Goal: Task Accomplishment & Management: Use online tool/utility

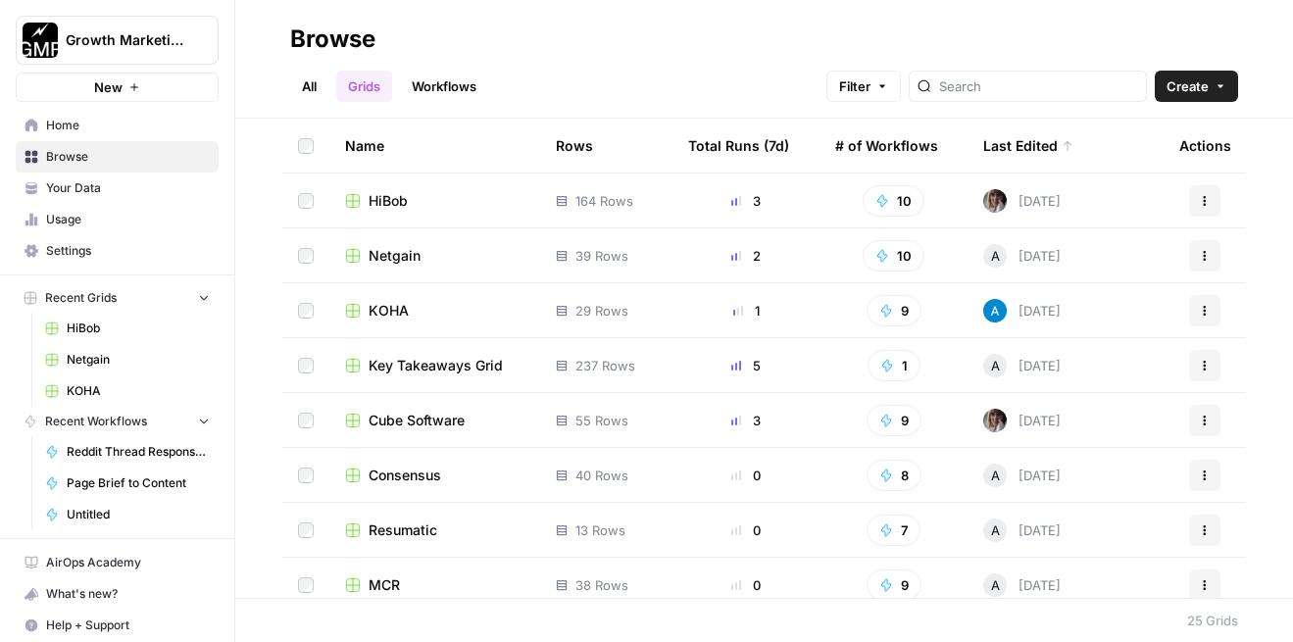
click at [418, 193] on div "HiBob" at bounding box center [434, 201] width 179 height 20
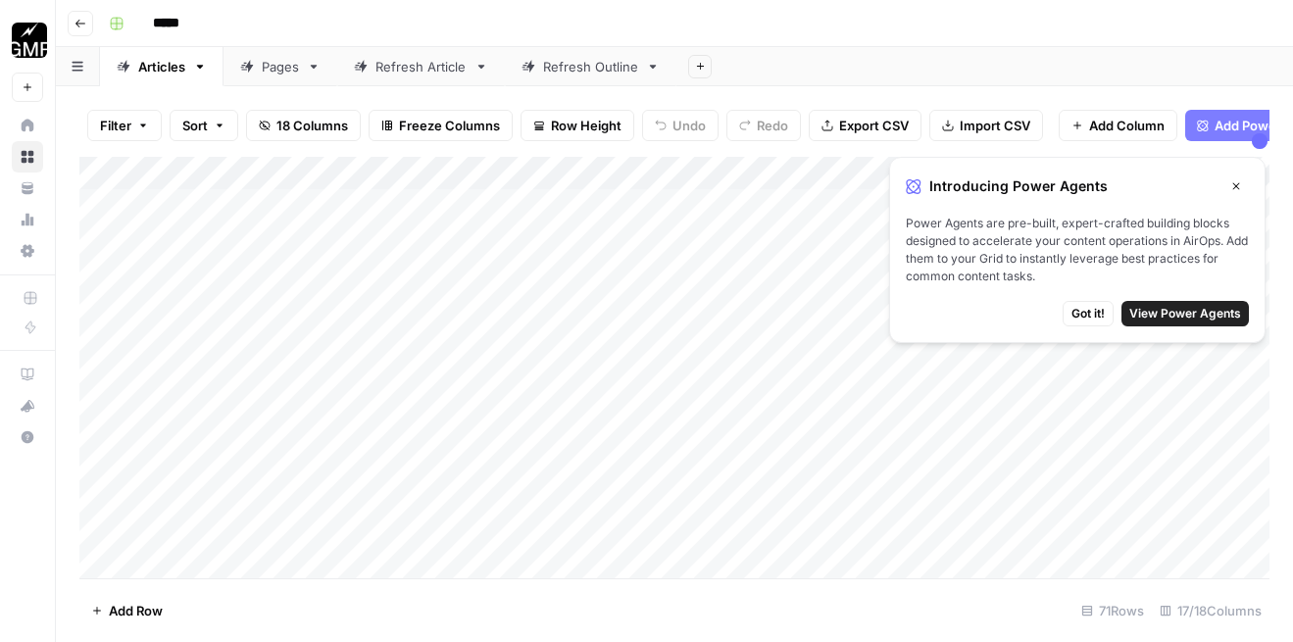
click at [1161, 320] on span "View Power Agents" at bounding box center [1185, 314] width 112 height 18
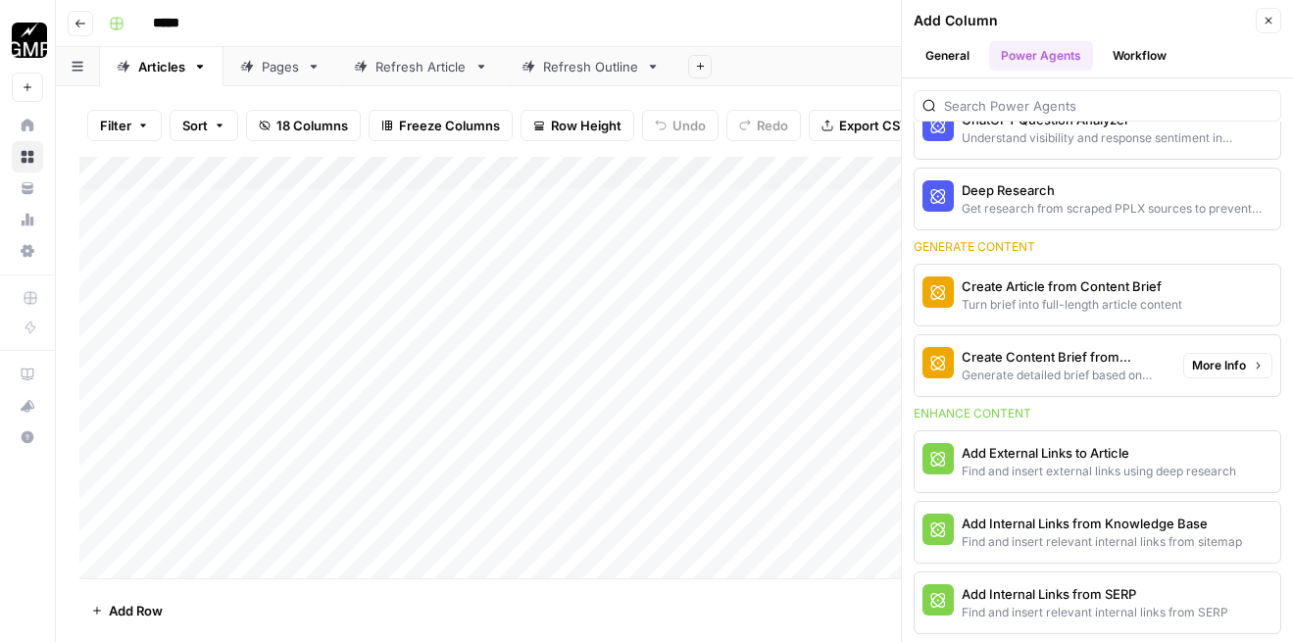
scroll to position [233, 0]
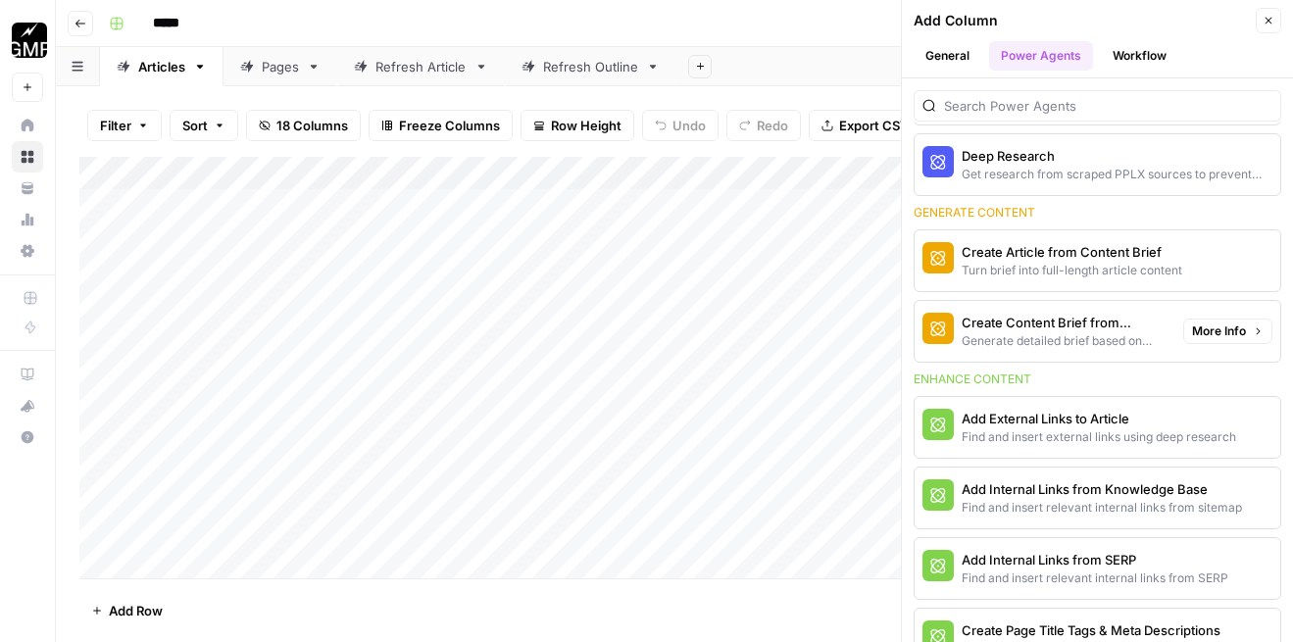
click at [1213, 336] on span "More Info" at bounding box center [1219, 332] width 54 height 18
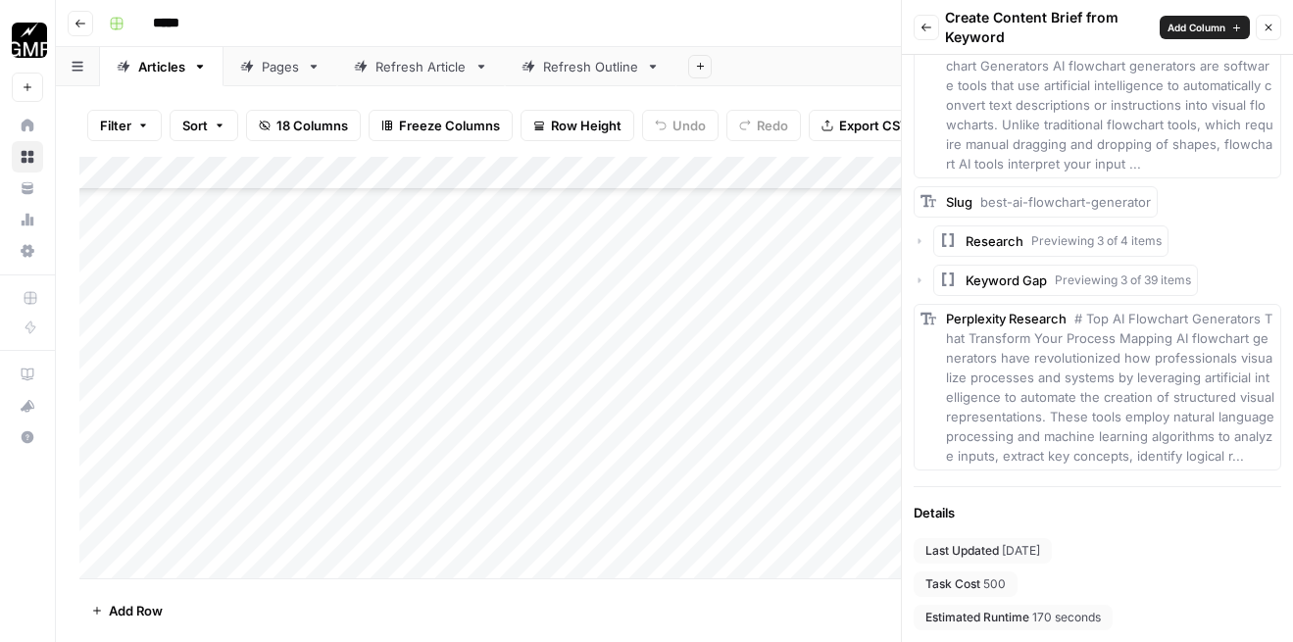
scroll to position [5768, 0]
click at [1187, 27] on span "Add Column" at bounding box center [1197, 28] width 58 height 16
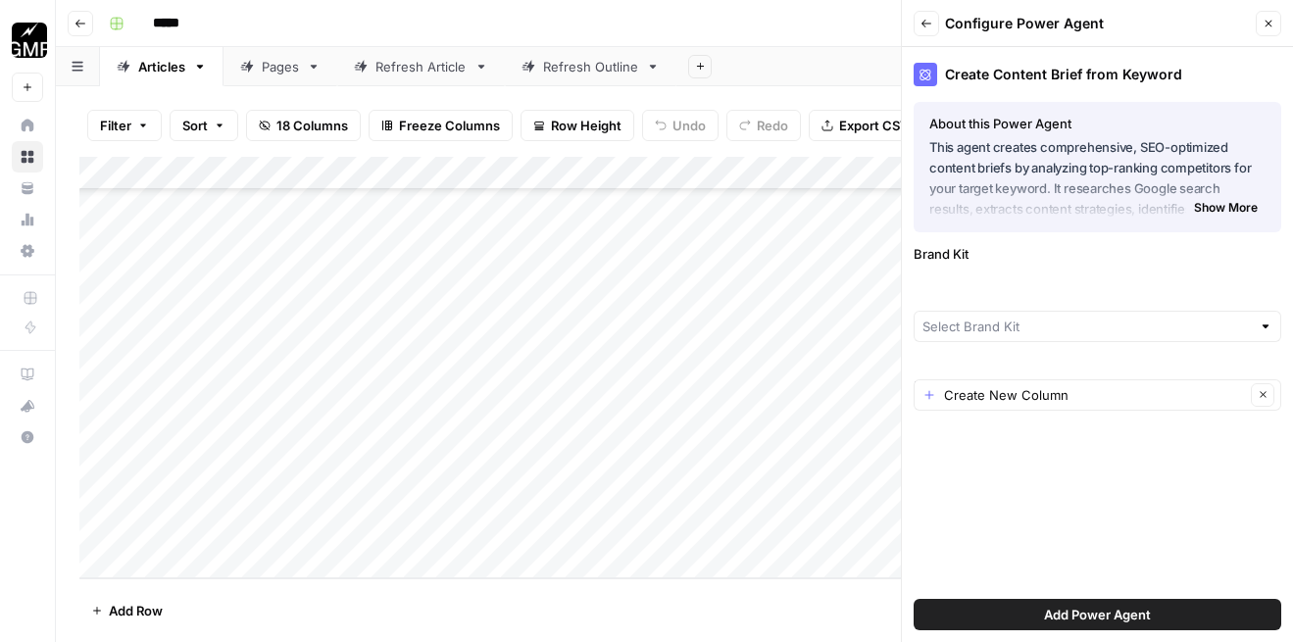
type input "HiBob"
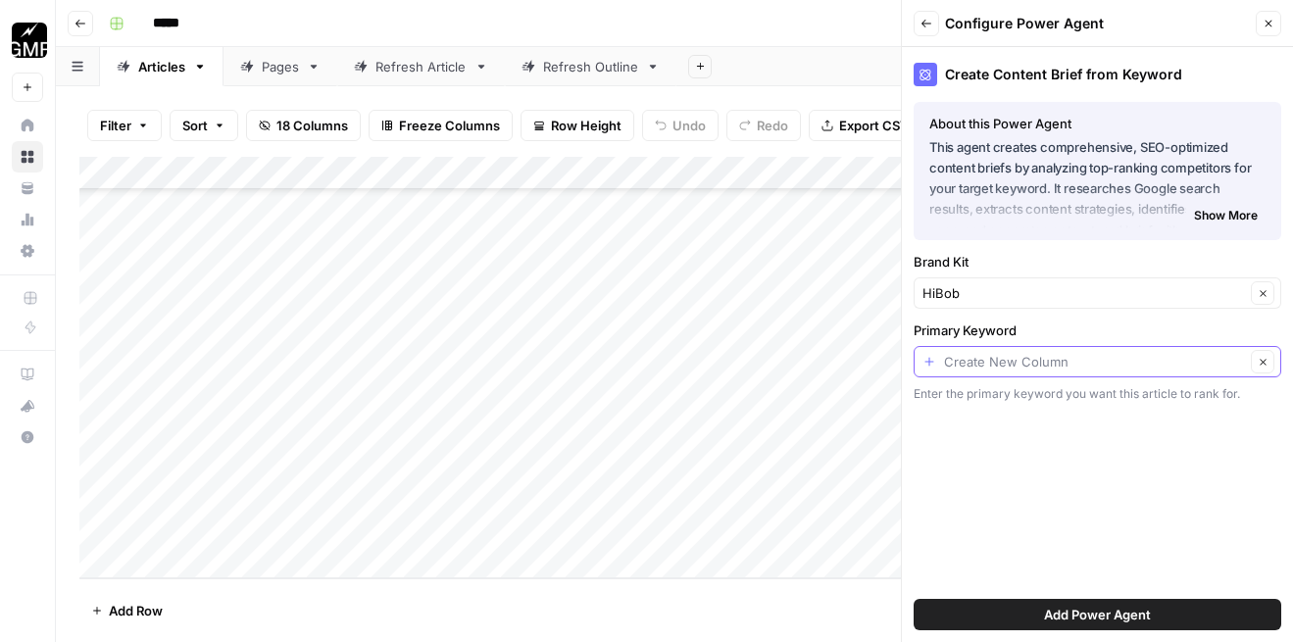
click at [1033, 359] on input "Primary Keyword" at bounding box center [1094, 362] width 301 height 20
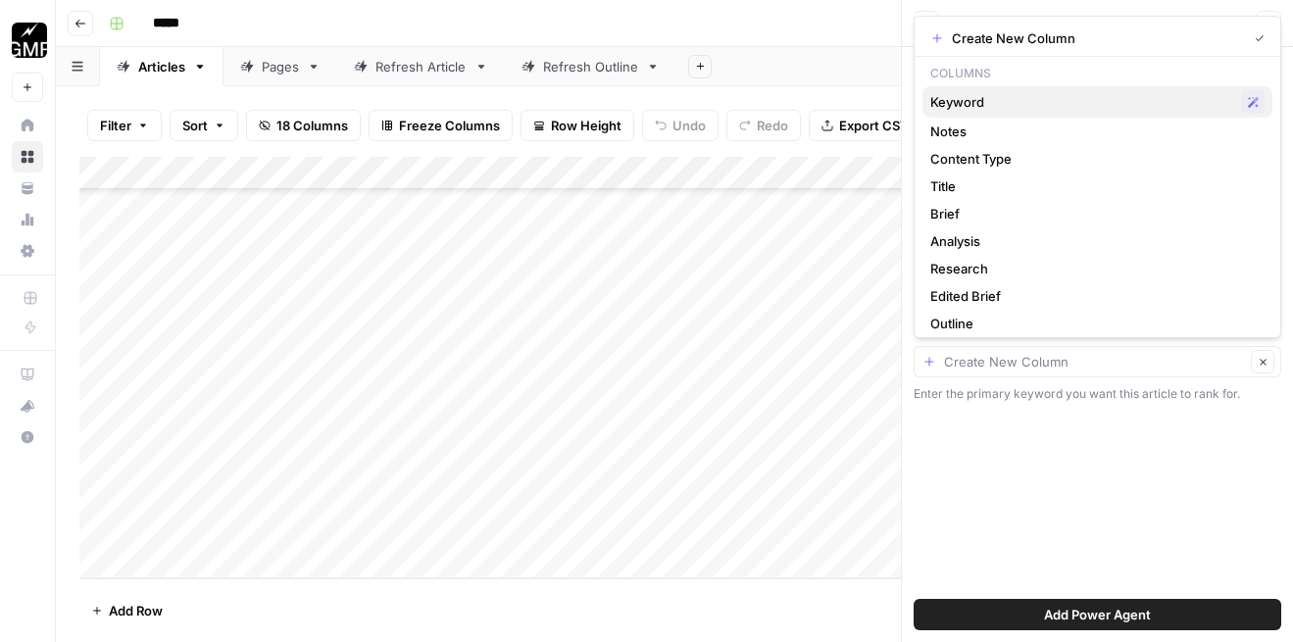
click at [986, 103] on span "Keyword" at bounding box center [1081, 102] width 303 height 20
type input "Keyword"
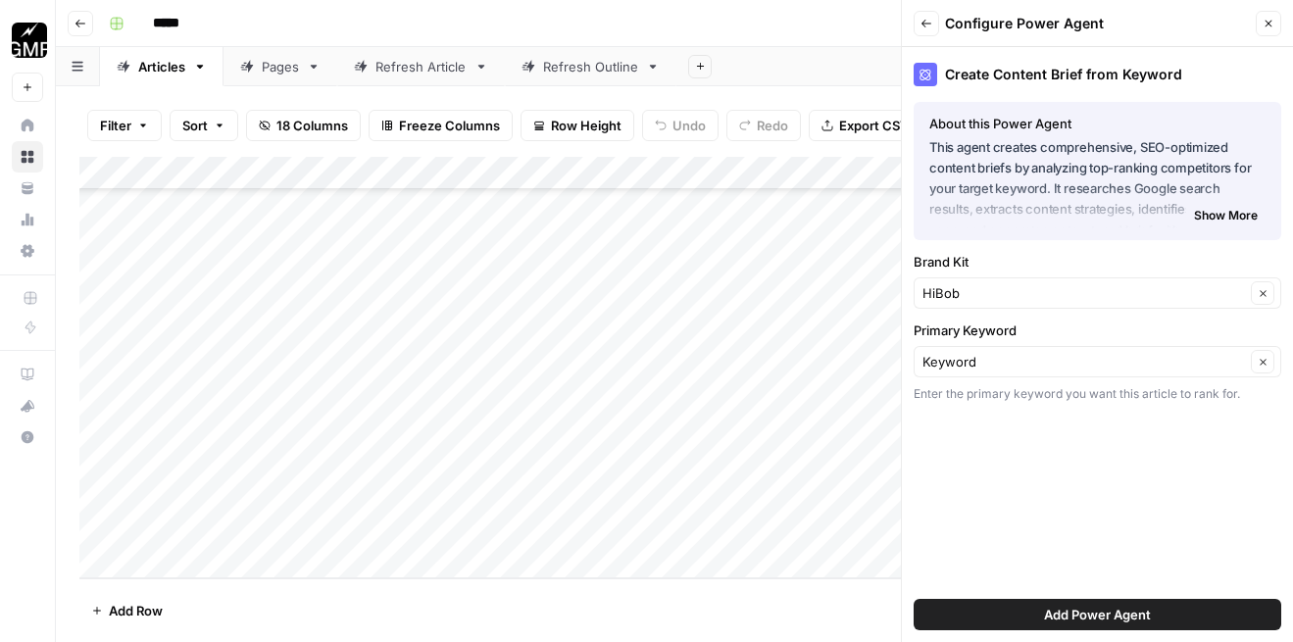
click at [1045, 618] on span "Add Power Agent" at bounding box center [1097, 615] width 107 height 20
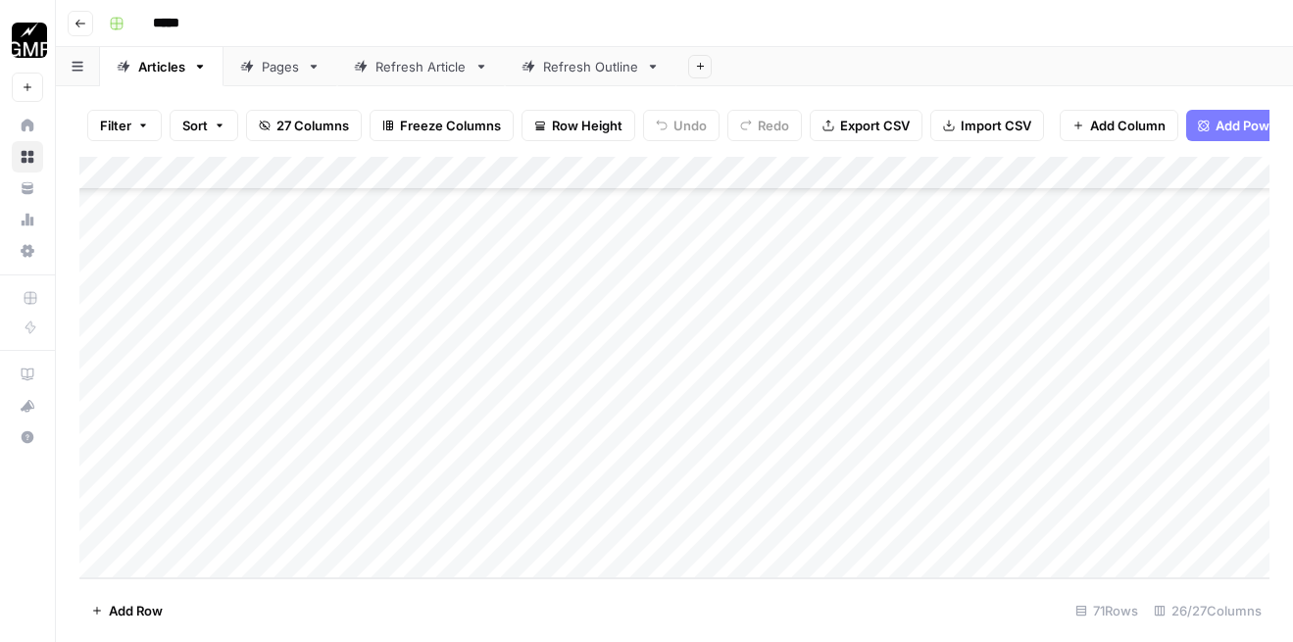
scroll to position [5768, 0]
click at [214, 512] on div "Add Column" at bounding box center [674, 368] width 1190 height 422
click at [196, 561] on div "Add Column" at bounding box center [674, 368] width 1190 height 422
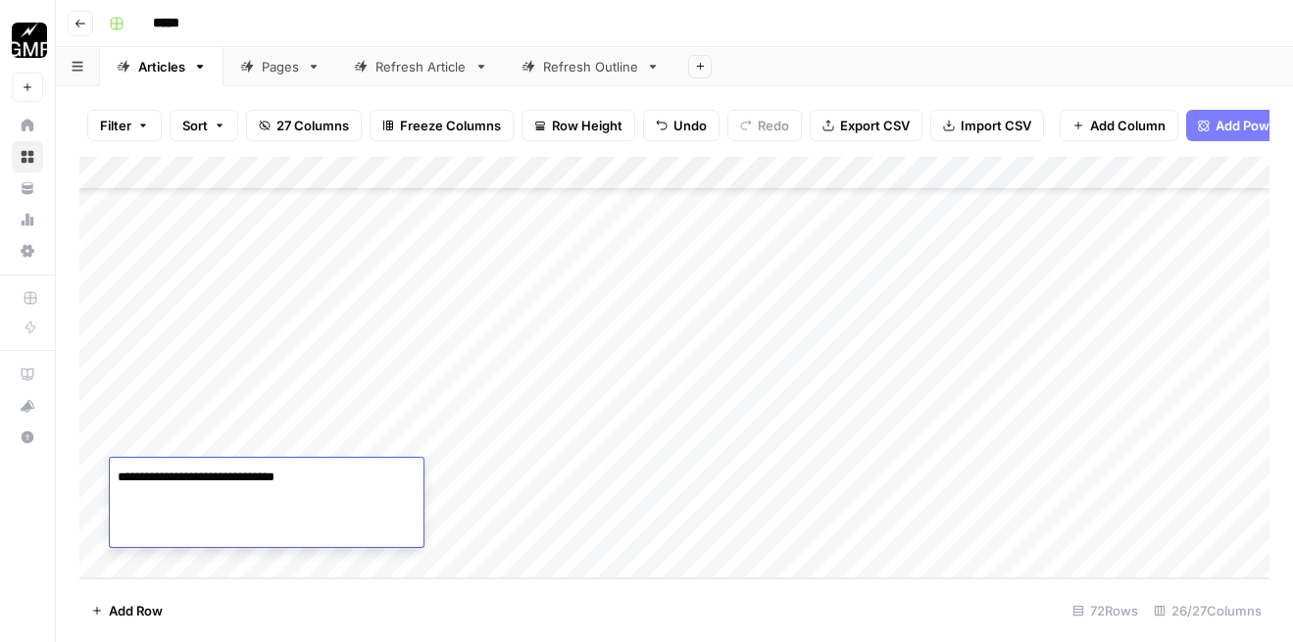
type textarea "**********"
click at [169, 449] on div "Add Column" at bounding box center [674, 368] width 1190 height 422
click at [176, 499] on div "Add Column" at bounding box center [674, 368] width 1190 height 422
click at [690, 387] on div "Add Column" at bounding box center [674, 368] width 1190 height 422
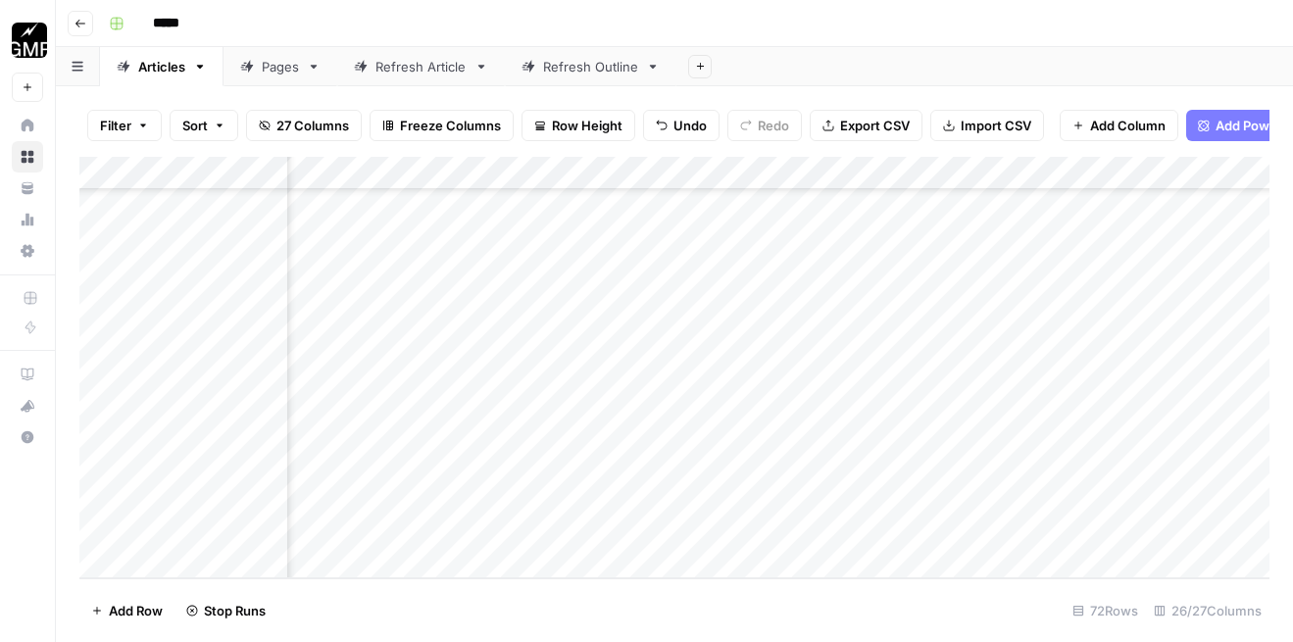
click at [686, 476] on div "Add Column" at bounding box center [674, 368] width 1190 height 422
click at [453, 475] on div "Add Column" at bounding box center [674, 368] width 1190 height 422
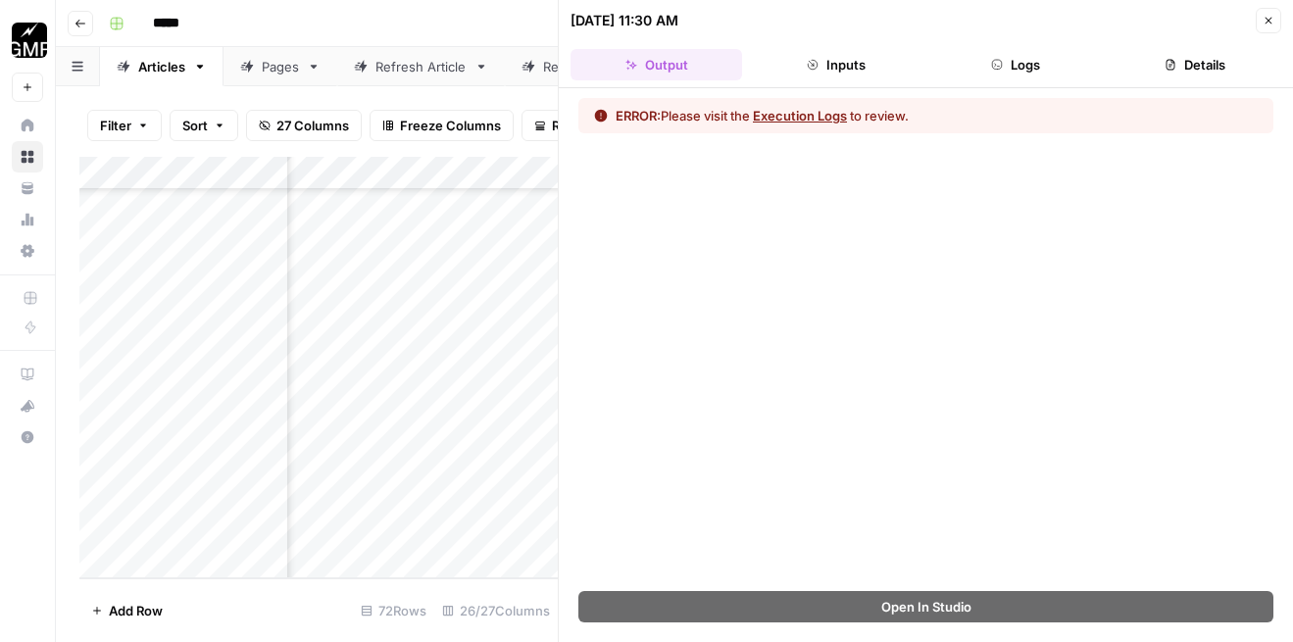
click at [787, 121] on button "Execution Logs" at bounding box center [800, 116] width 94 height 20
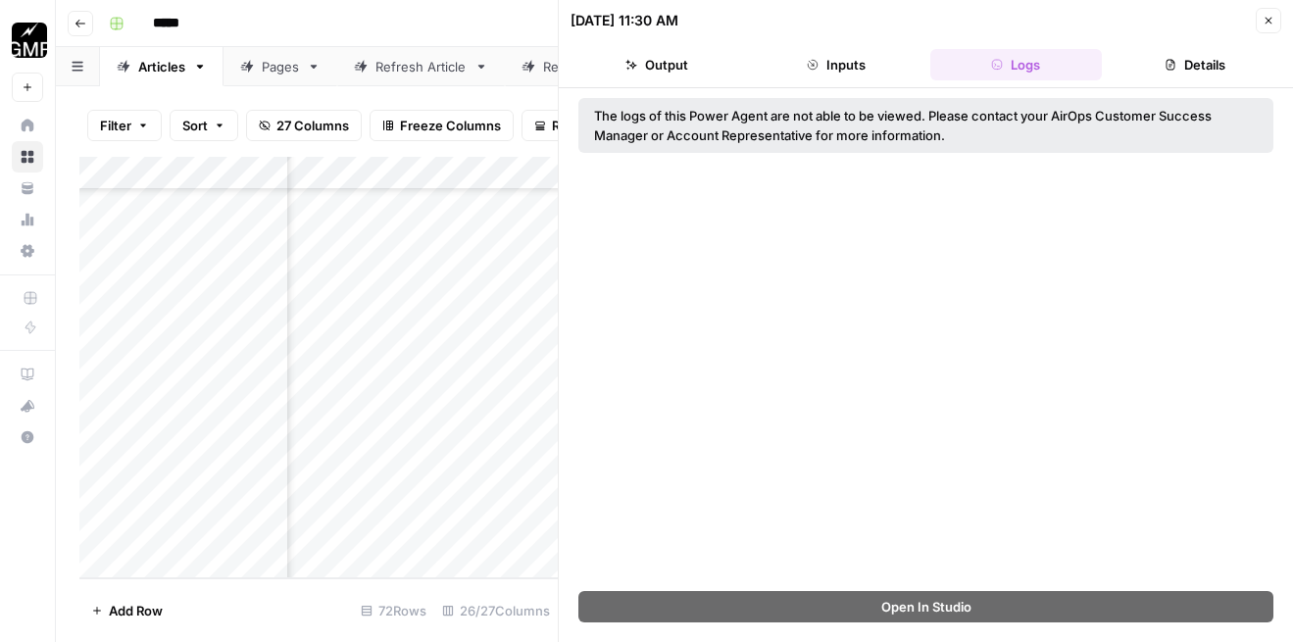
click at [869, 66] on button "Inputs" at bounding box center [836, 64] width 172 height 31
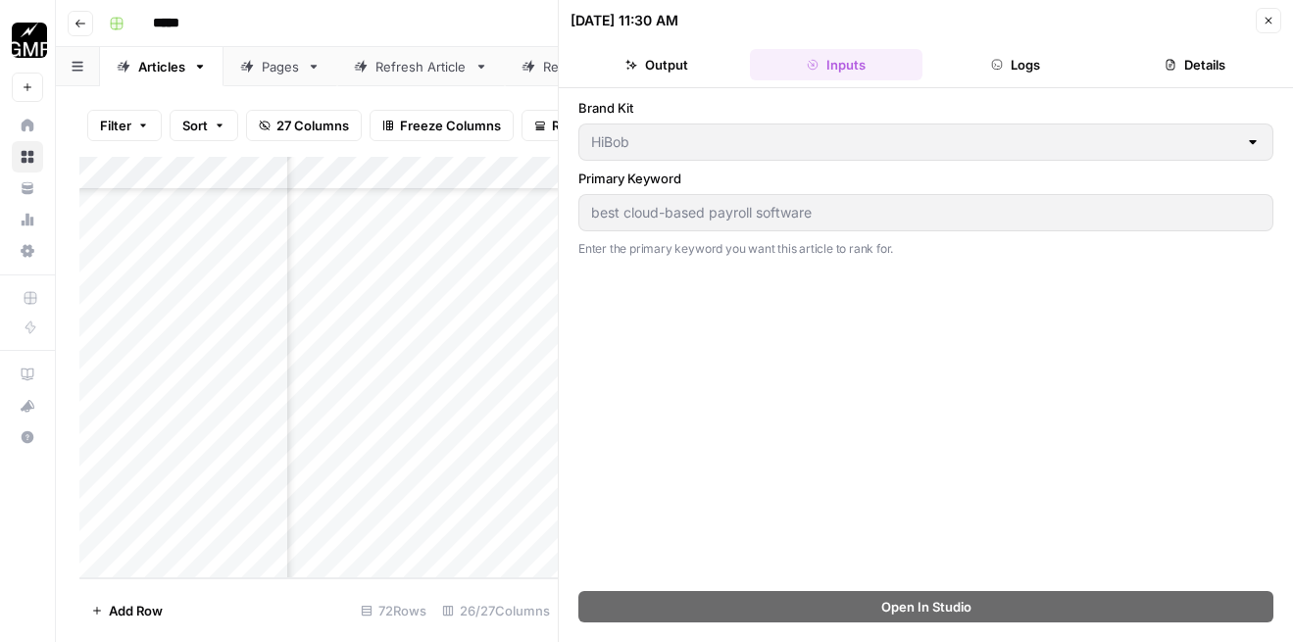
click at [673, 57] on button "Output" at bounding box center [657, 64] width 172 height 31
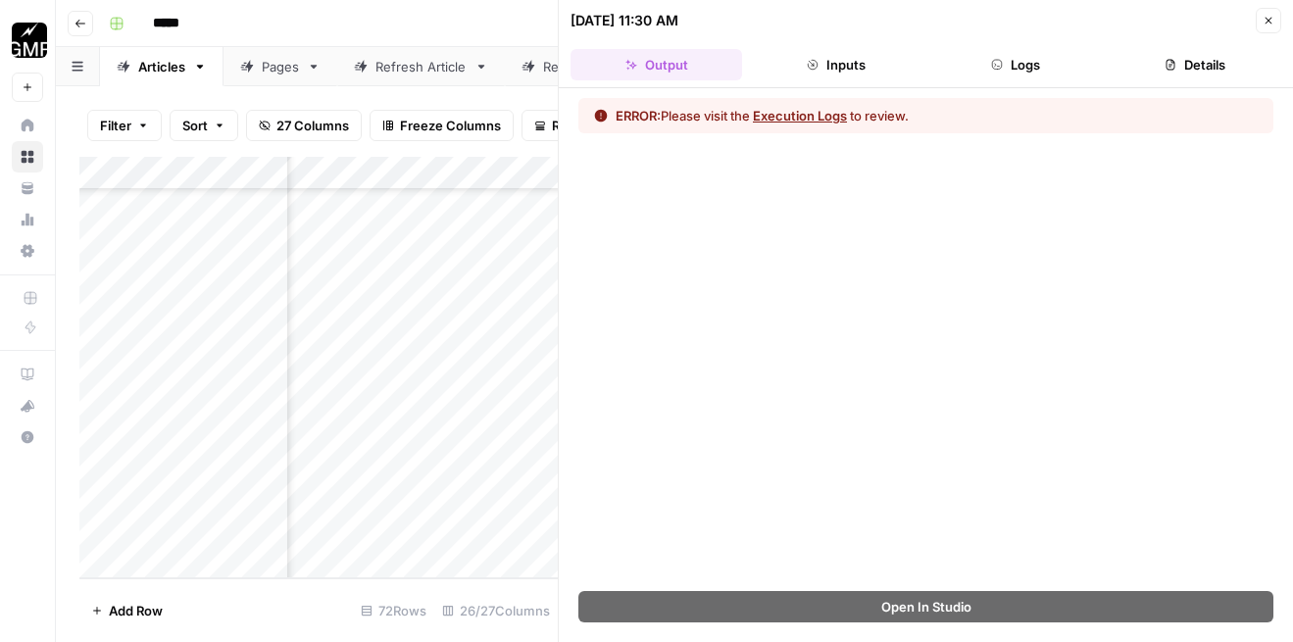
click at [810, 121] on button "Execution Logs" at bounding box center [800, 116] width 94 height 20
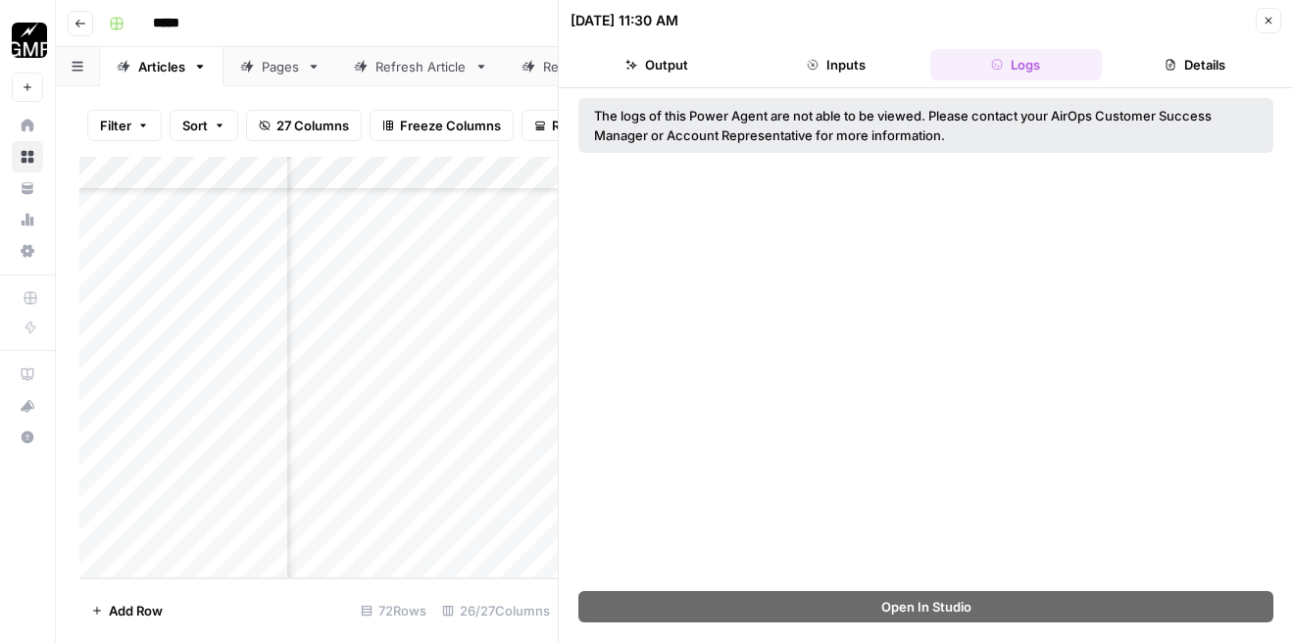
click at [1274, 24] on button "Close" at bounding box center [1268, 20] width 25 height 25
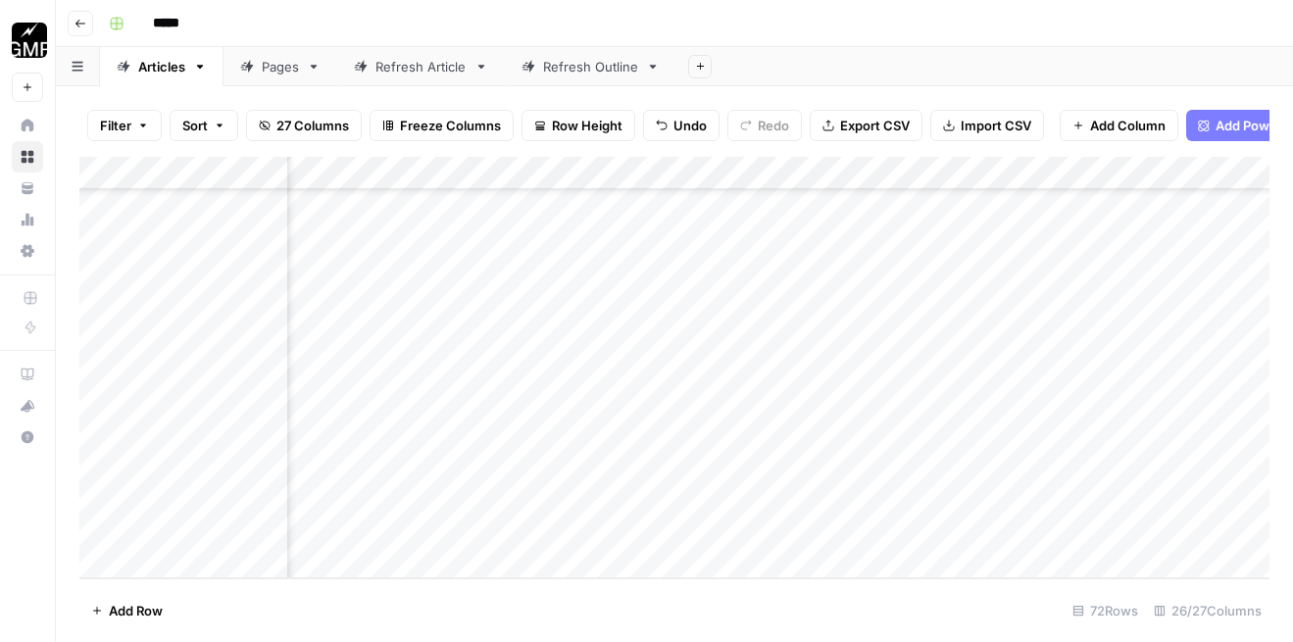
click at [503, 402] on div "Add Column" at bounding box center [674, 368] width 1190 height 422
click at [565, 389] on div "Add Column" at bounding box center [674, 368] width 1190 height 422
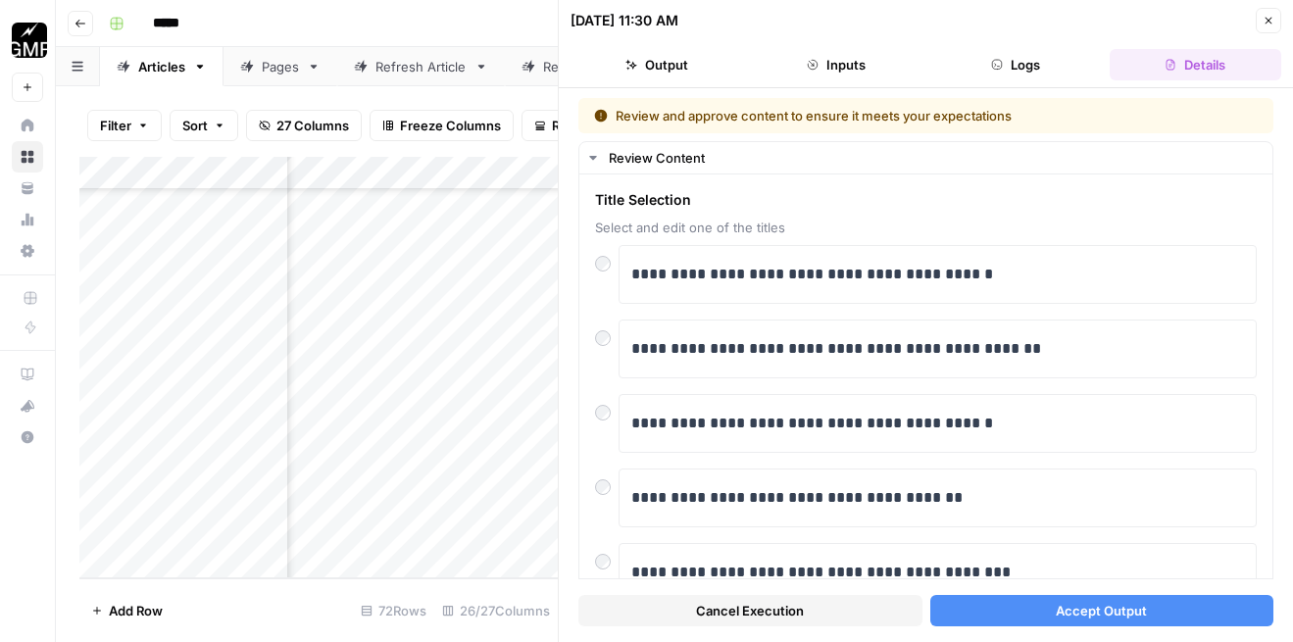
click at [352, 501] on div "Add Column" at bounding box center [318, 368] width 478 height 422
click at [514, 475] on div "Add Column" at bounding box center [318, 368] width 478 height 422
click at [197, 491] on div "Add Column" at bounding box center [318, 368] width 478 height 422
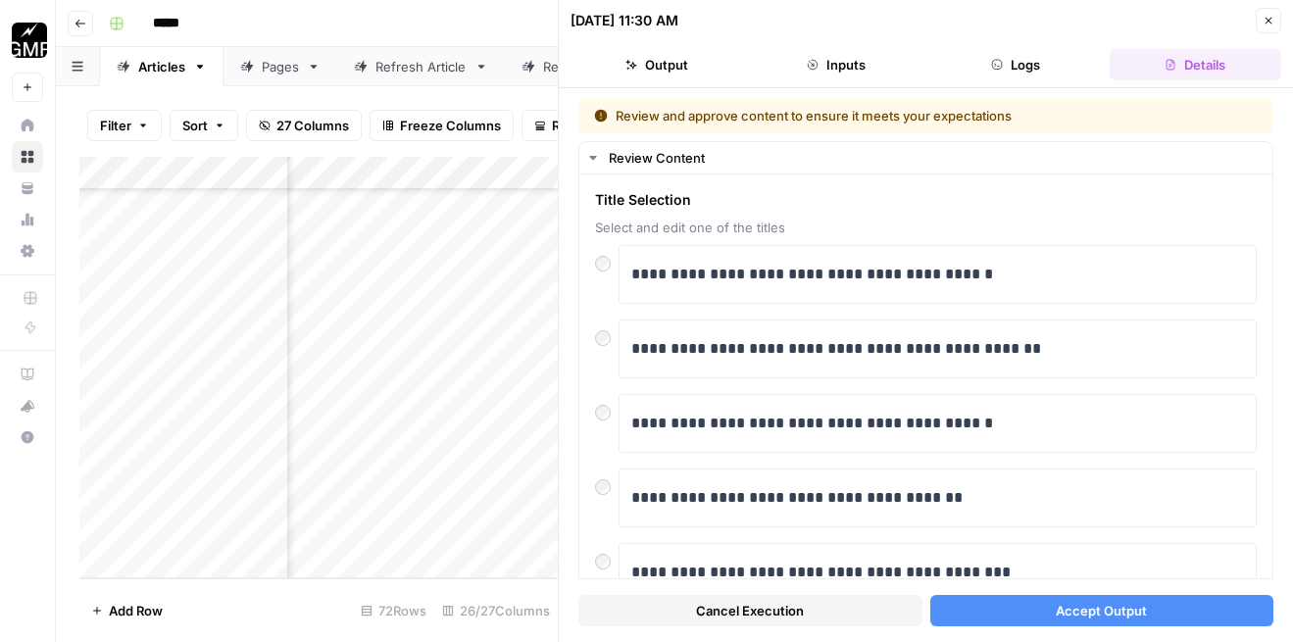
click at [197, 491] on div "Add Column" at bounding box center [318, 368] width 478 height 422
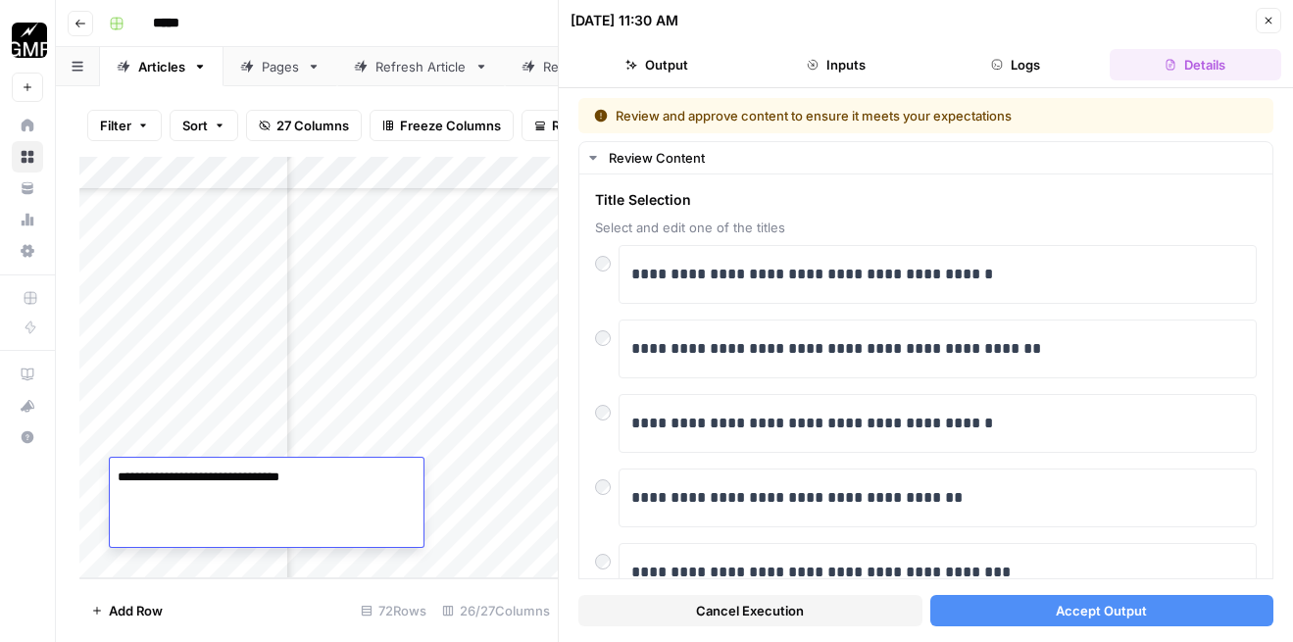
click at [197, 491] on div "**********" at bounding box center [267, 502] width 314 height 89
click at [166, 470] on textarea "**********" at bounding box center [267, 477] width 314 height 27
drag, startPoint x: 152, startPoint y: 478, endPoint x: 110, endPoint y: 478, distance: 42.2
click at [110, 478] on textarea "**********" at bounding box center [267, 477] width 314 height 27
type textarea "**********"
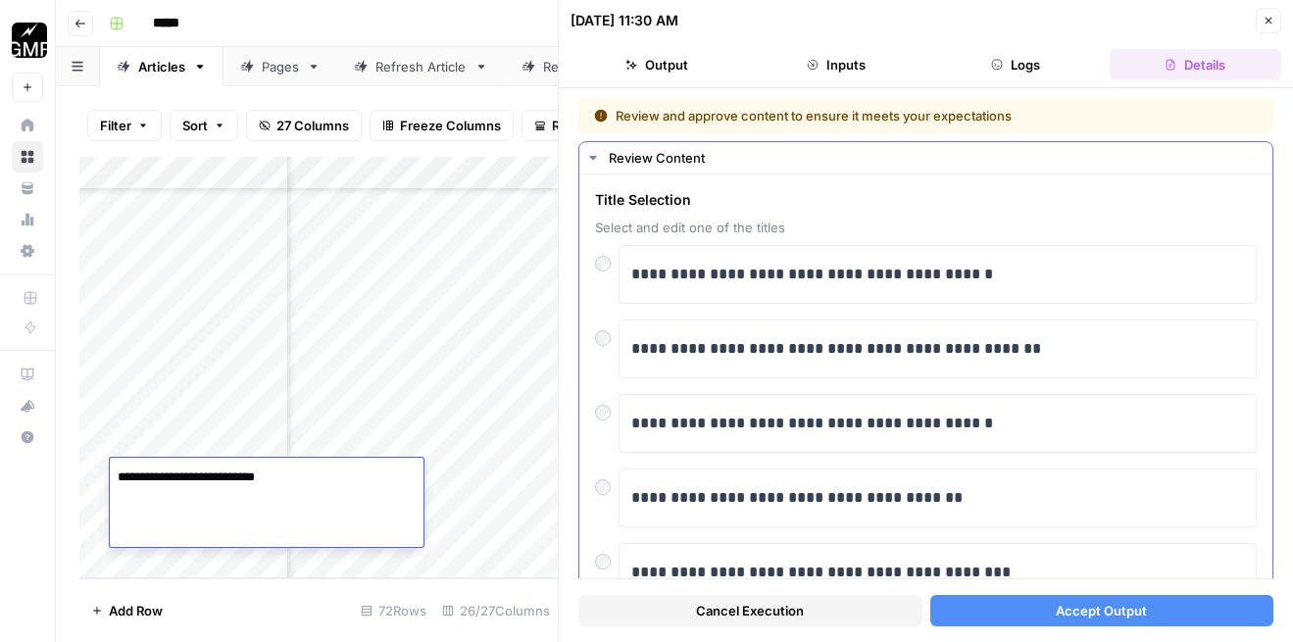
click at [580, 488] on div "**********" at bounding box center [925, 583] width 693 height 816
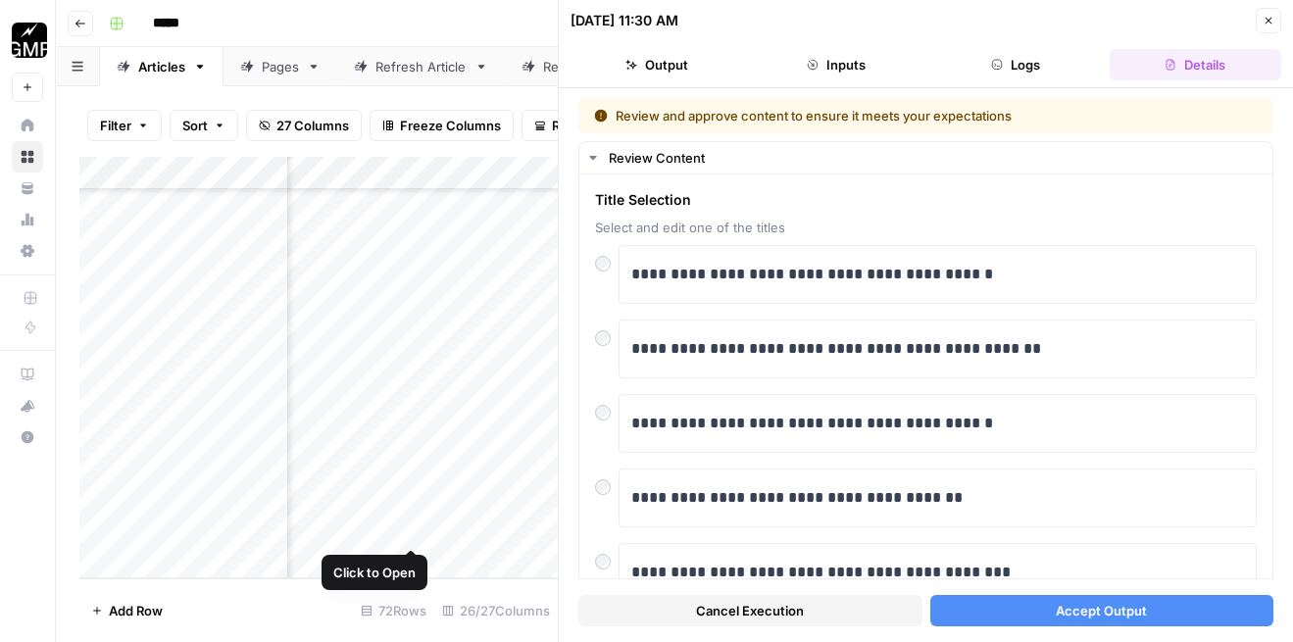
click at [162, 500] on div "Add Column" at bounding box center [318, 368] width 478 height 422
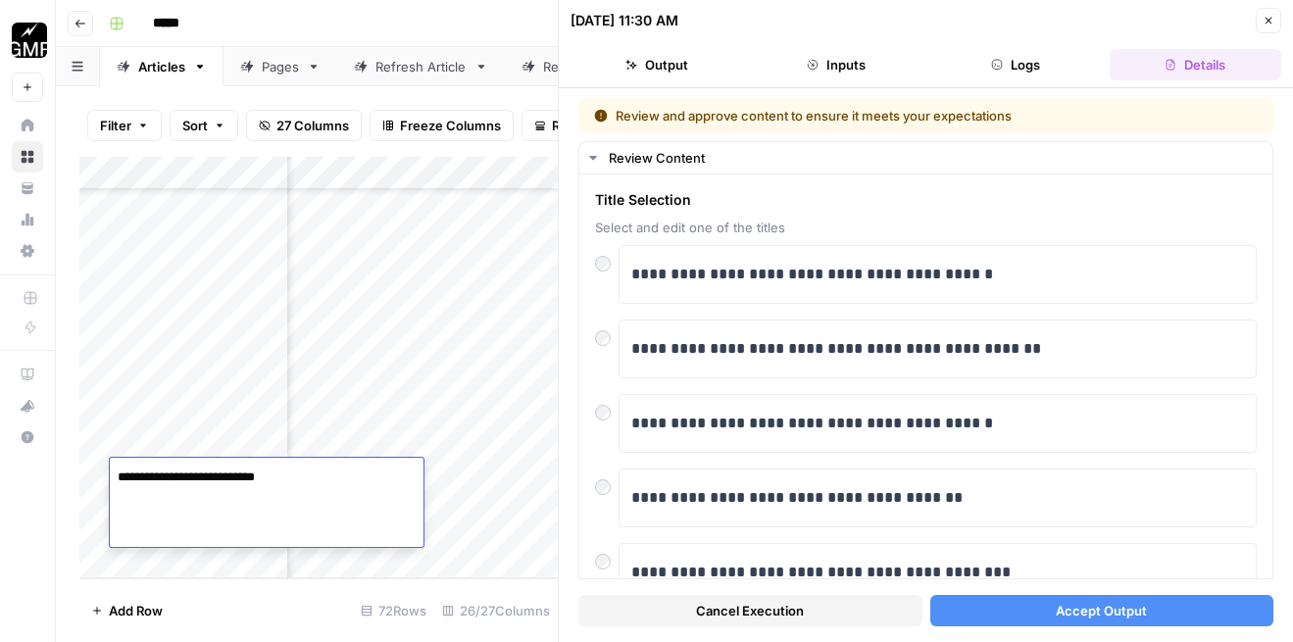
click at [162, 500] on div "**********" at bounding box center [267, 502] width 314 height 89
drag, startPoint x: 198, startPoint y: 478, endPoint x: 125, endPoint y: 478, distance: 73.5
click at [125, 478] on textarea "**********" at bounding box center [267, 477] width 314 height 27
type textarea "**********"
drag, startPoint x: 256, startPoint y: 479, endPoint x: 44, endPoint y: 479, distance: 211.8
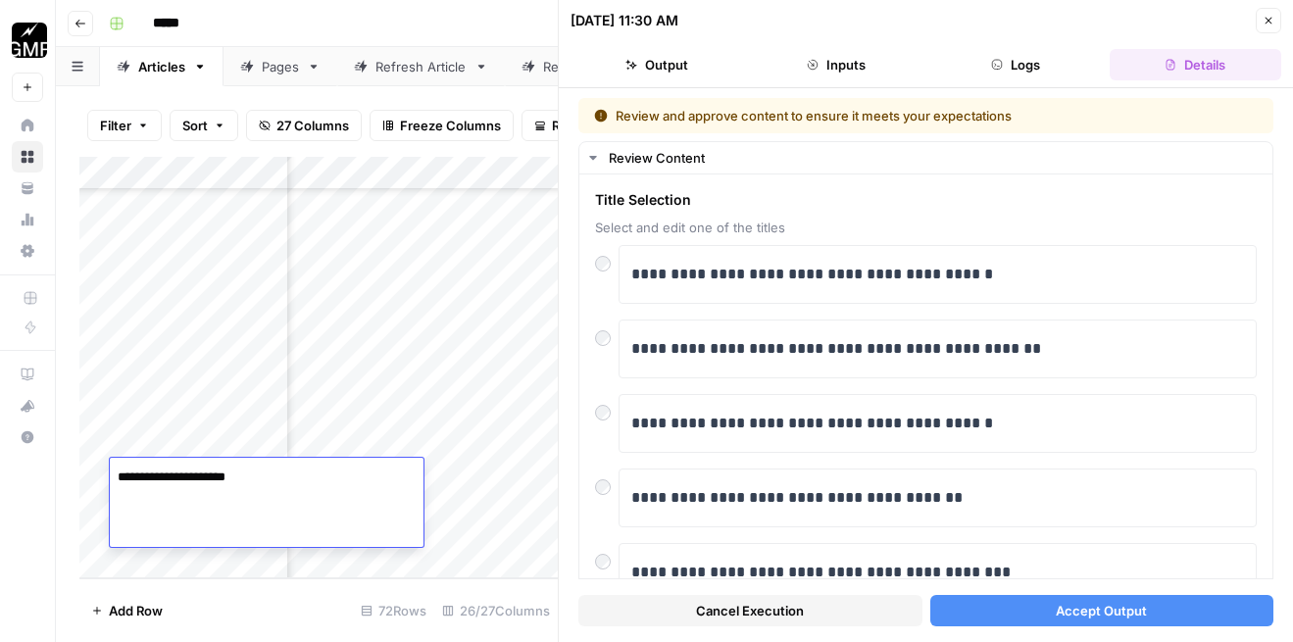
click at [46, 479] on body "**********" at bounding box center [646, 321] width 1293 height 642
click at [480, 489] on div "Add Column" at bounding box center [318, 368] width 478 height 422
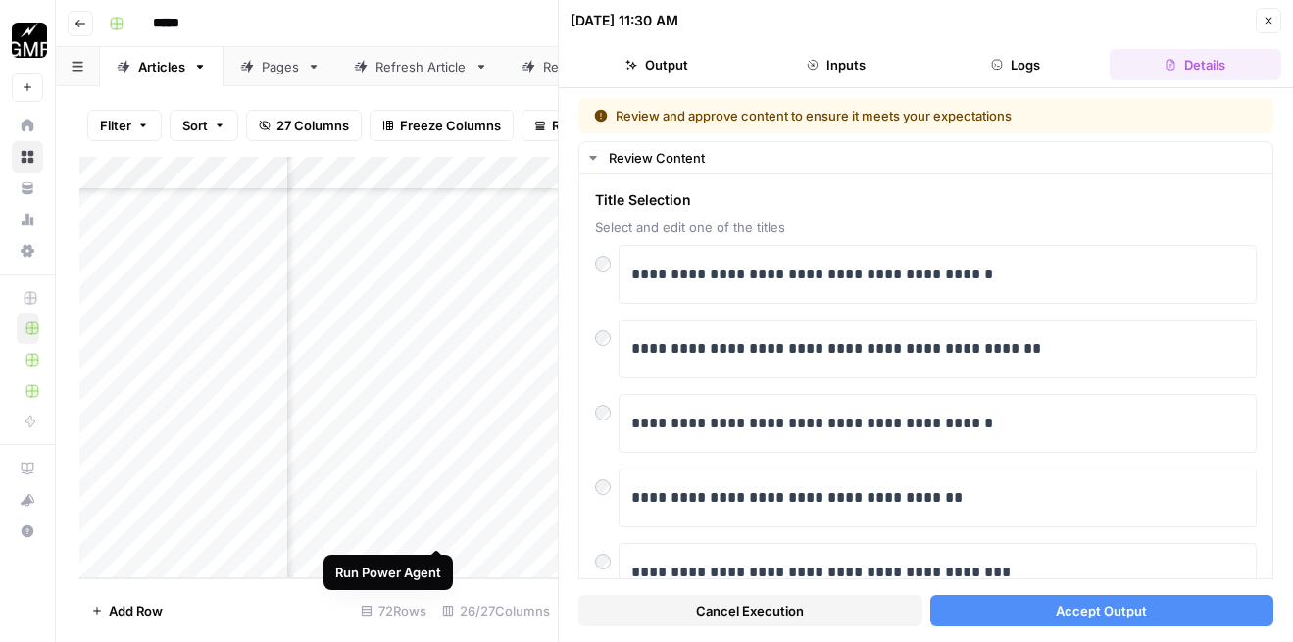
click at [438, 474] on div "Add Column" at bounding box center [318, 368] width 478 height 422
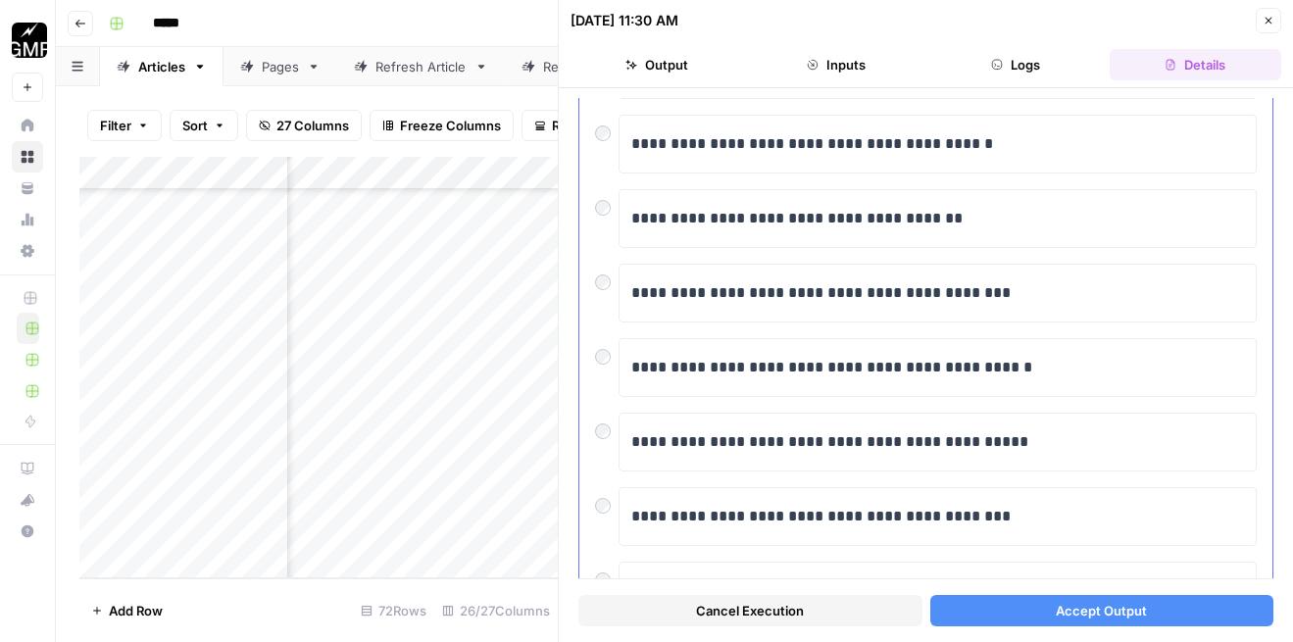
scroll to position [454, 0]
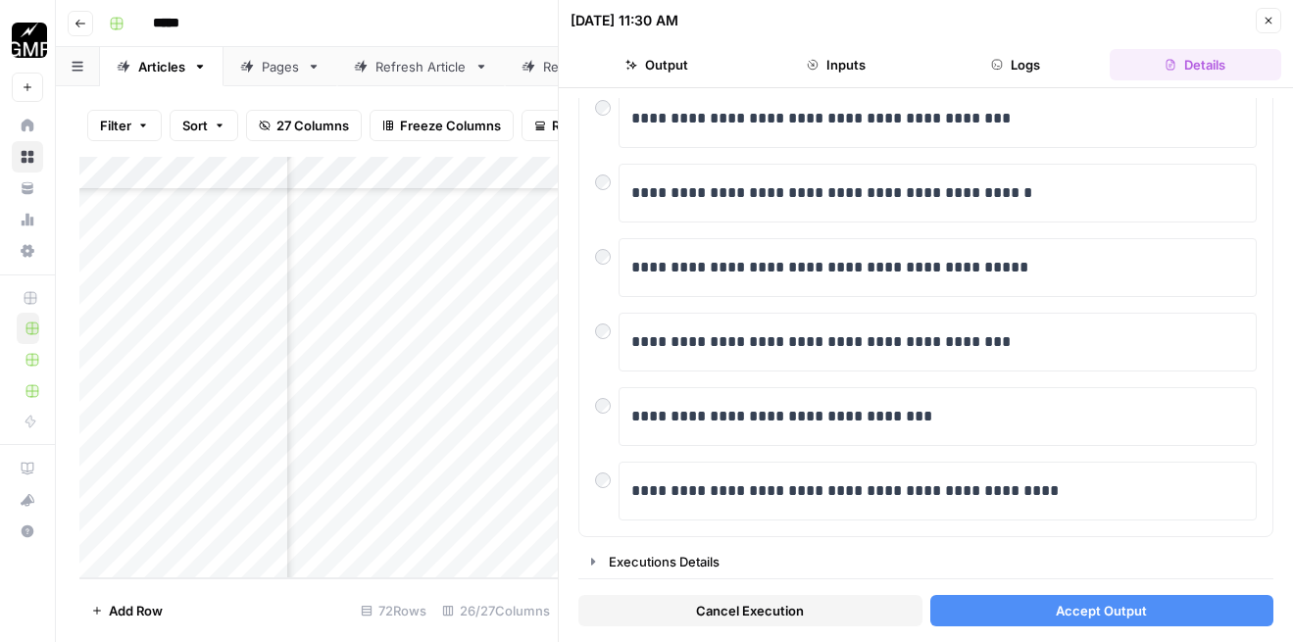
click at [1061, 608] on span "Accept Output" at bounding box center [1101, 611] width 91 height 20
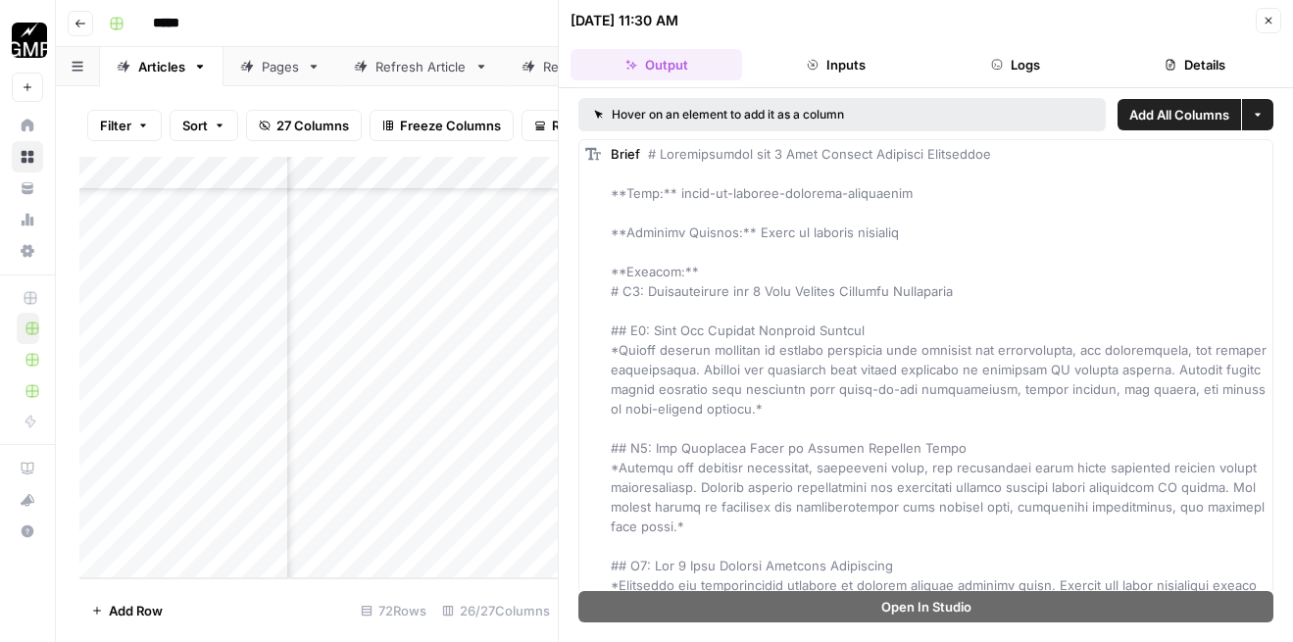
click at [346, 473] on div "Add Column" at bounding box center [318, 368] width 478 height 422
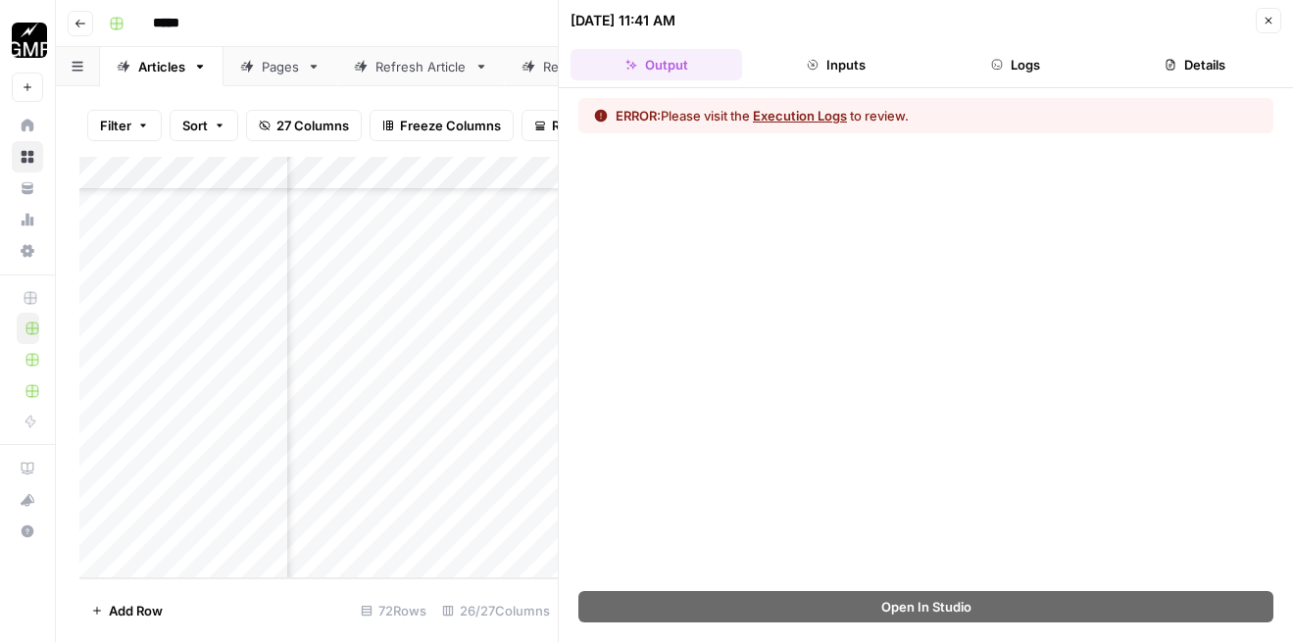
click at [805, 121] on button "Execution Logs" at bounding box center [800, 116] width 94 height 20
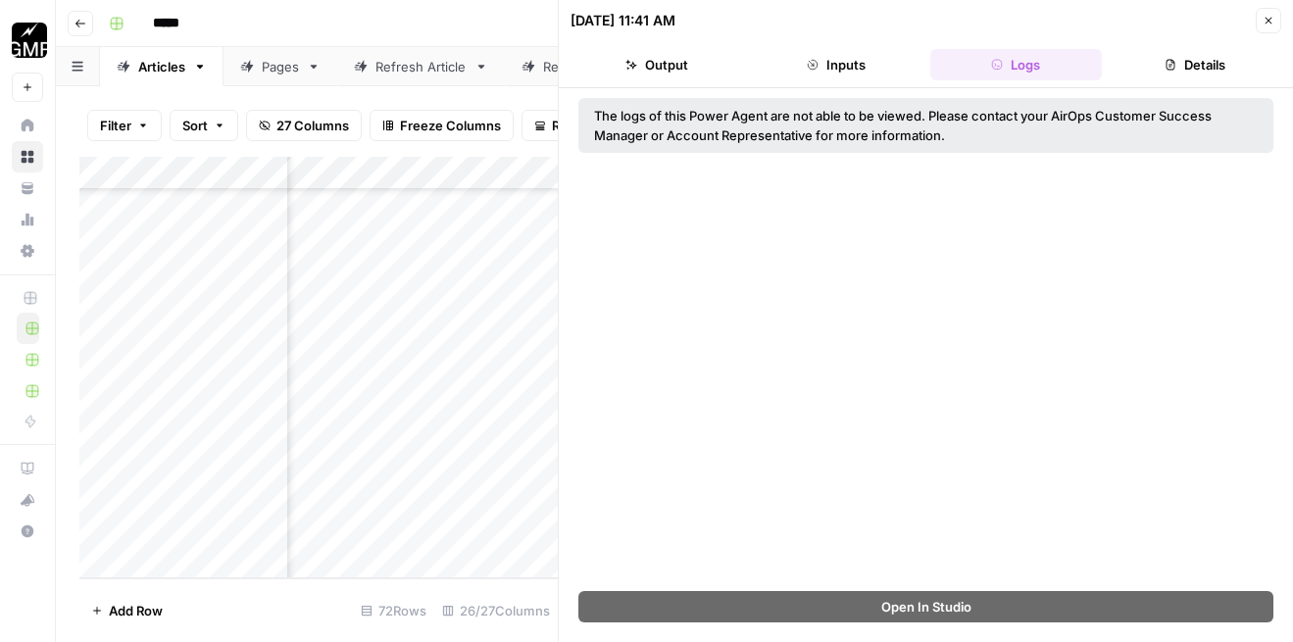
click at [1268, 25] on icon "button" at bounding box center [1269, 21] width 12 height 12
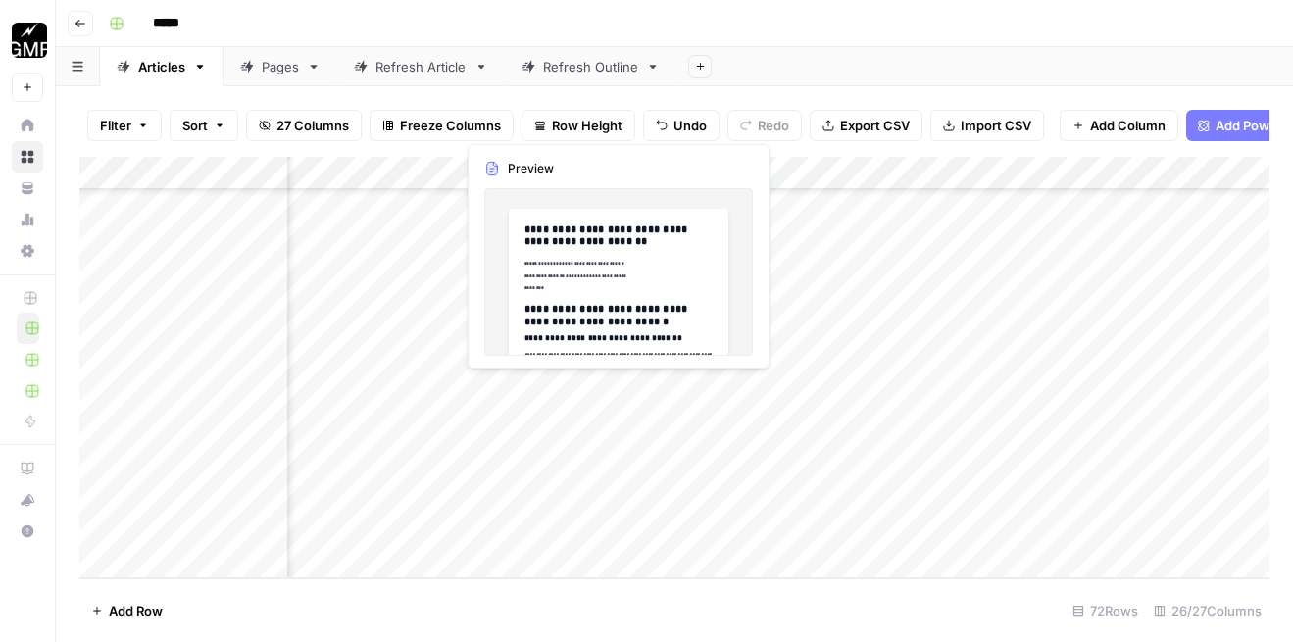
click at [613, 391] on div "Add Column" at bounding box center [674, 368] width 1190 height 422
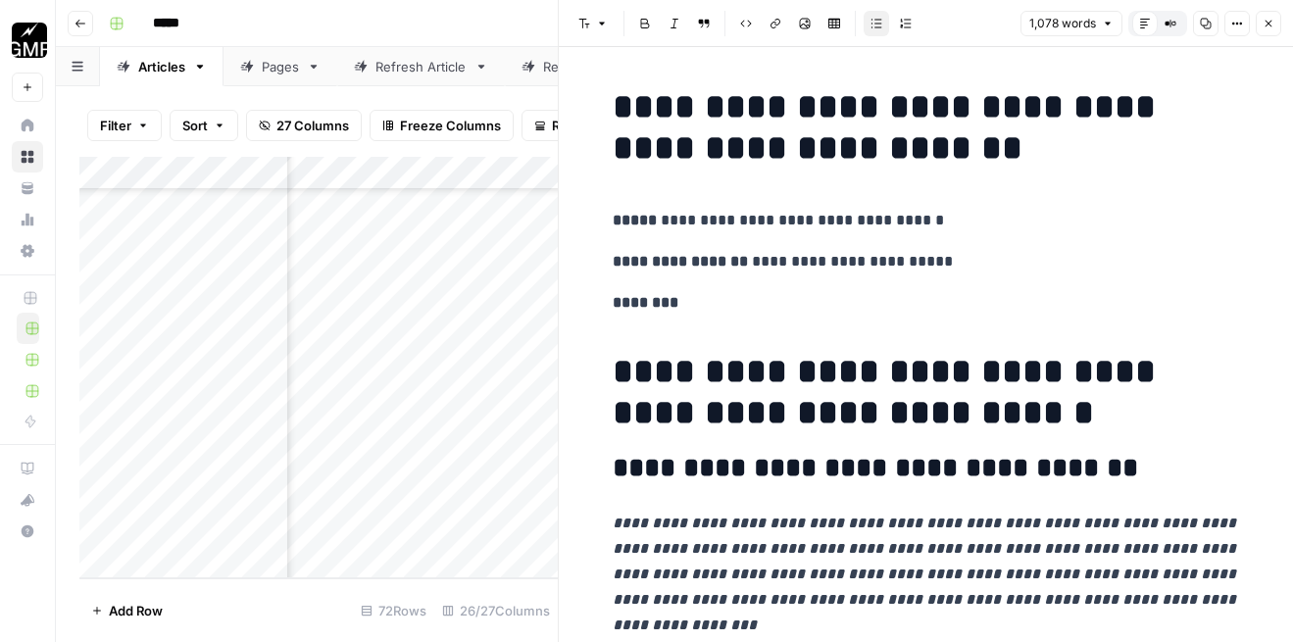
scroll to position [1, 0]
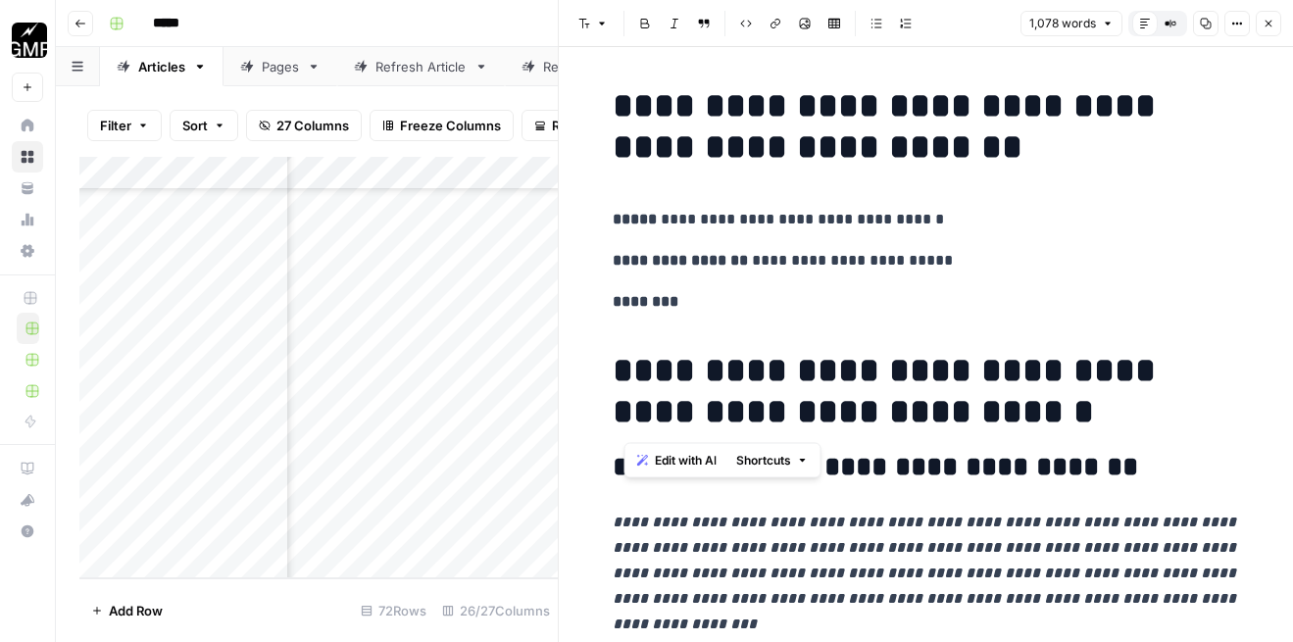
drag, startPoint x: 972, startPoint y: 422, endPoint x: 616, endPoint y: 305, distance: 374.5
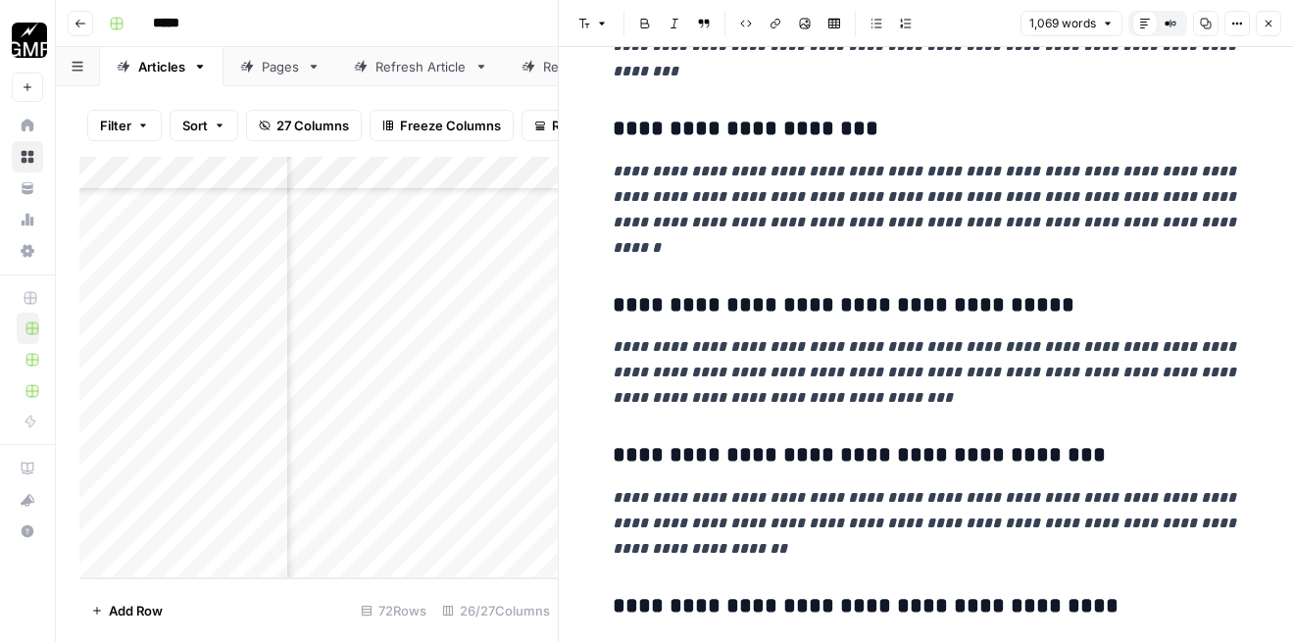
scroll to position [0, 0]
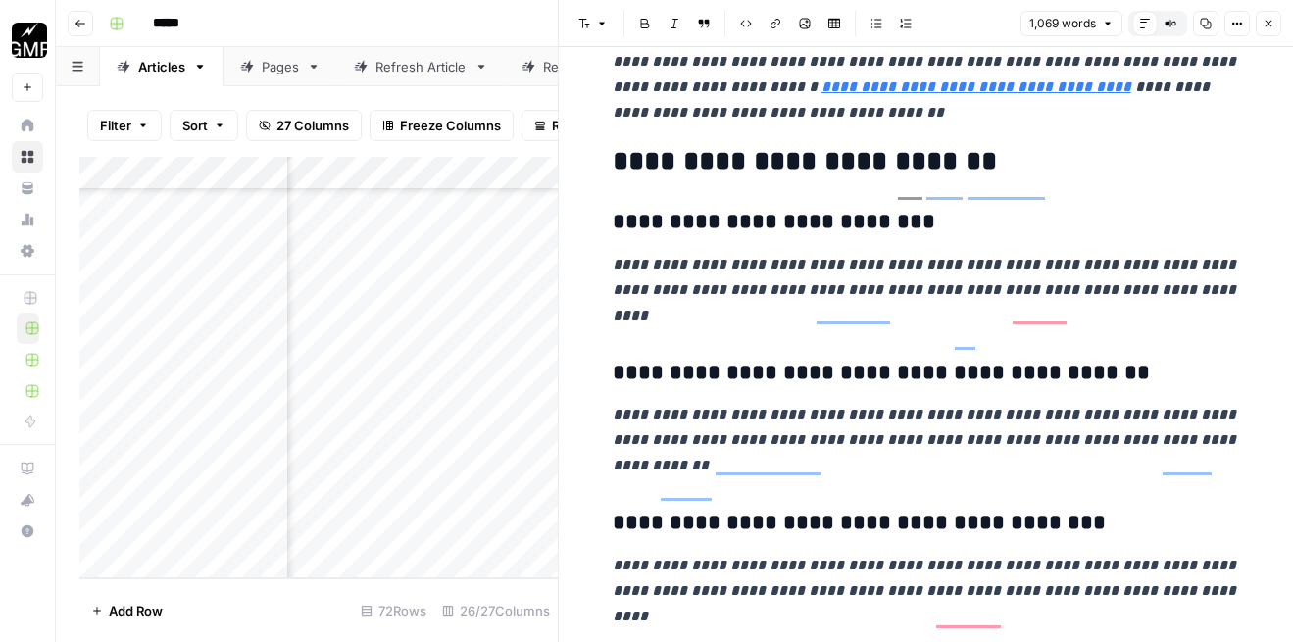
click at [614, 146] on h2 "**********" at bounding box center [926, 161] width 627 height 31
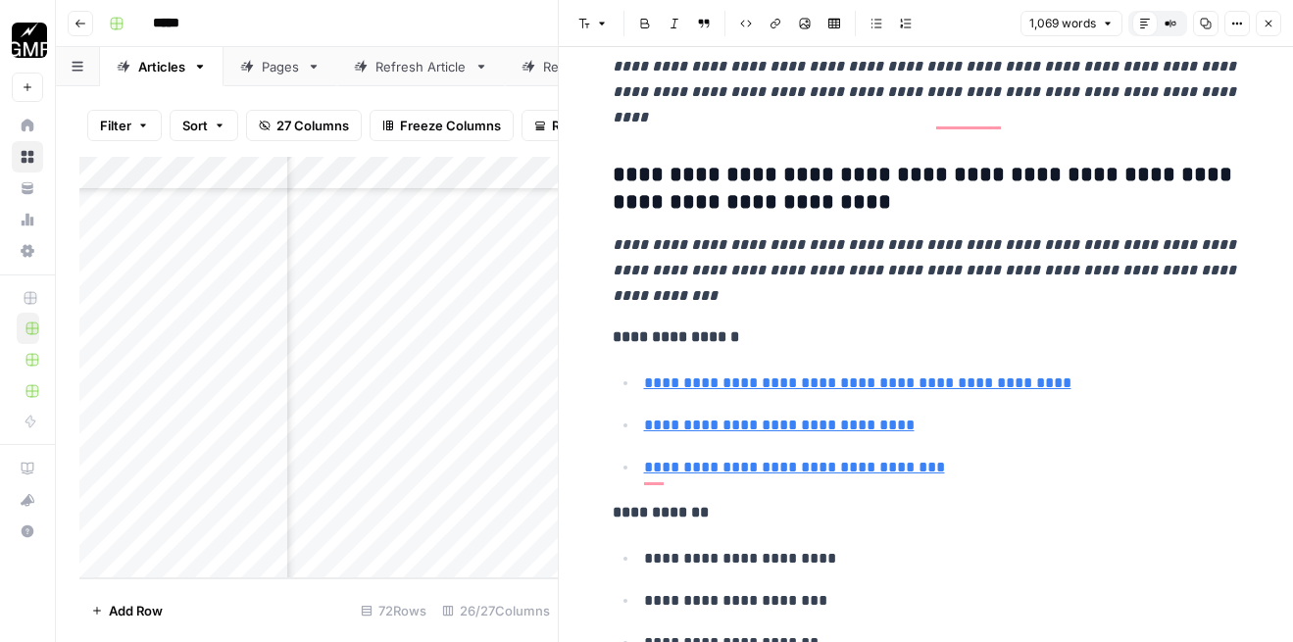
type input "[URL][DOMAIN_NAME]"
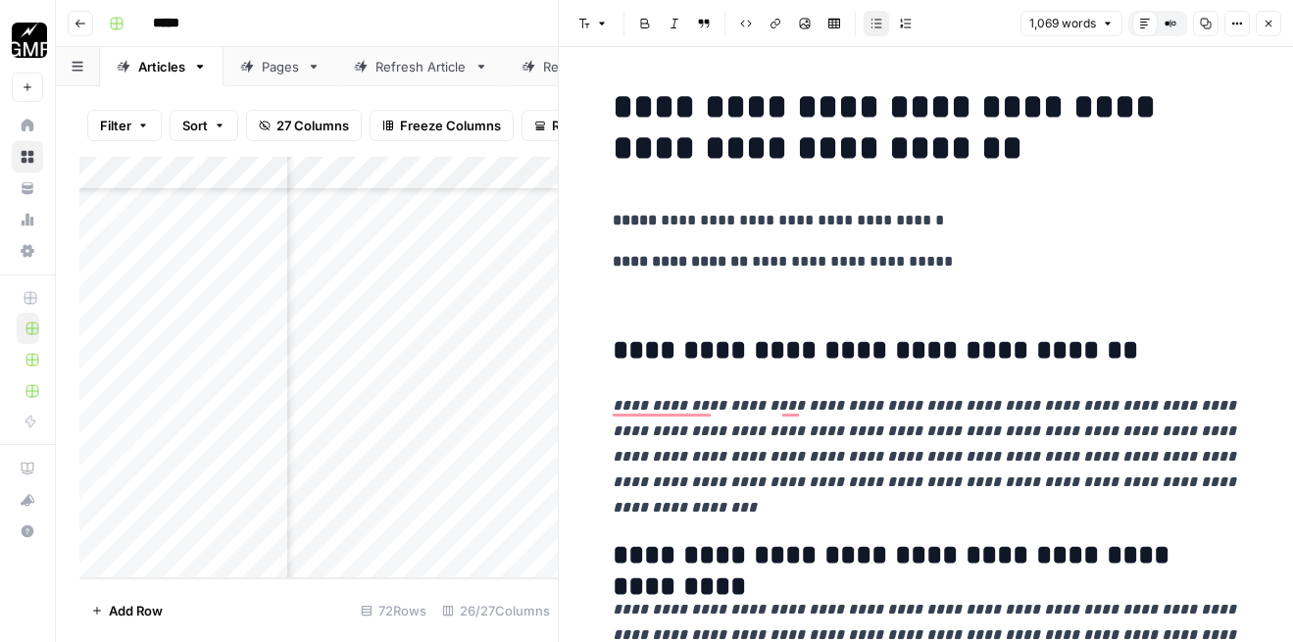
click at [1198, 31] on button "Copy" at bounding box center [1205, 23] width 25 height 25
click at [1272, 14] on button "Close" at bounding box center [1268, 23] width 25 height 25
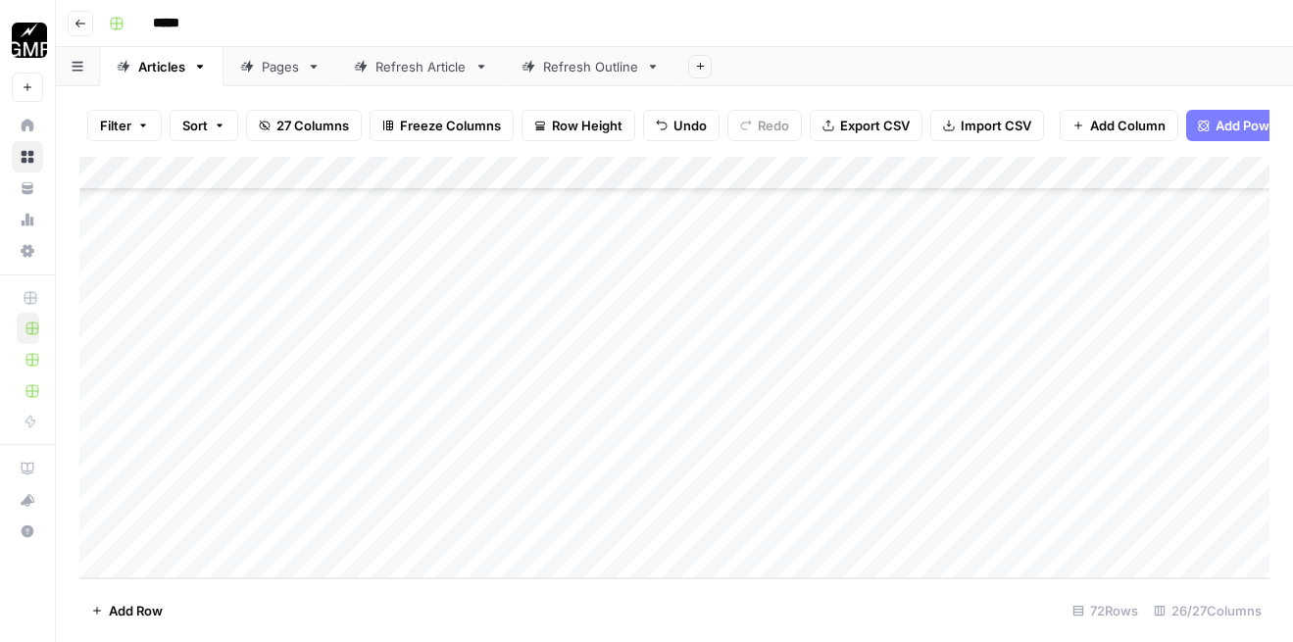
click at [425, 513] on div "Add Column" at bounding box center [674, 368] width 1190 height 422
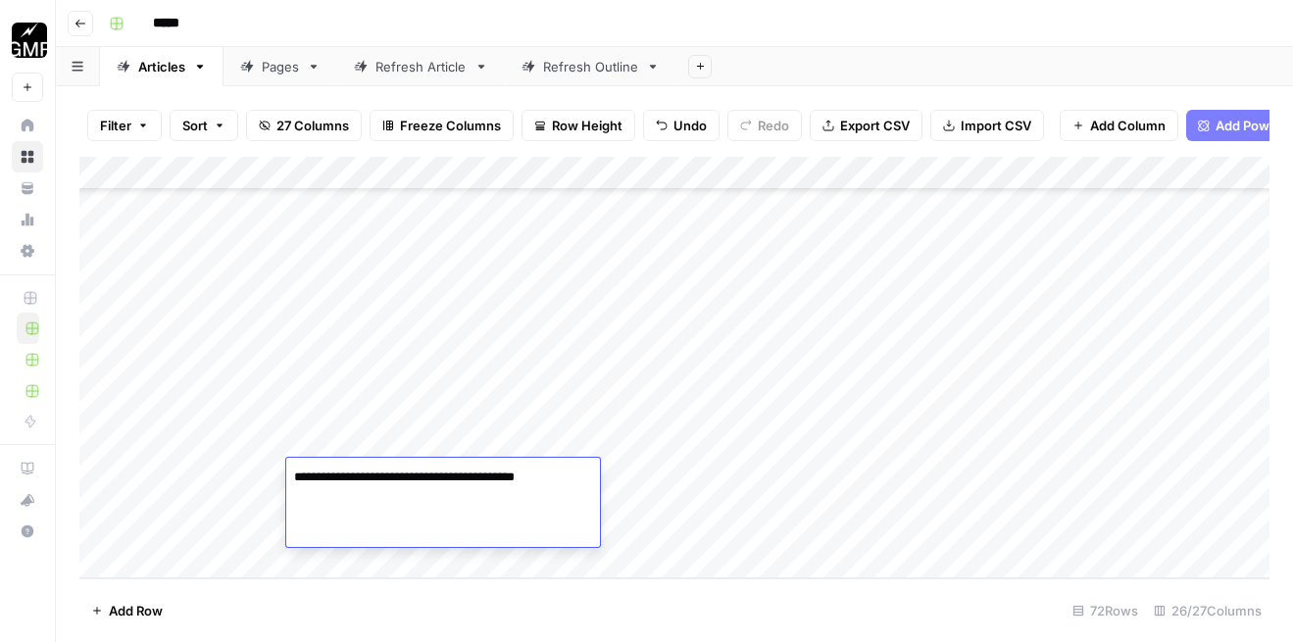
type textarea "**********"
click at [632, 504] on div "Add Column" at bounding box center [674, 368] width 1190 height 422
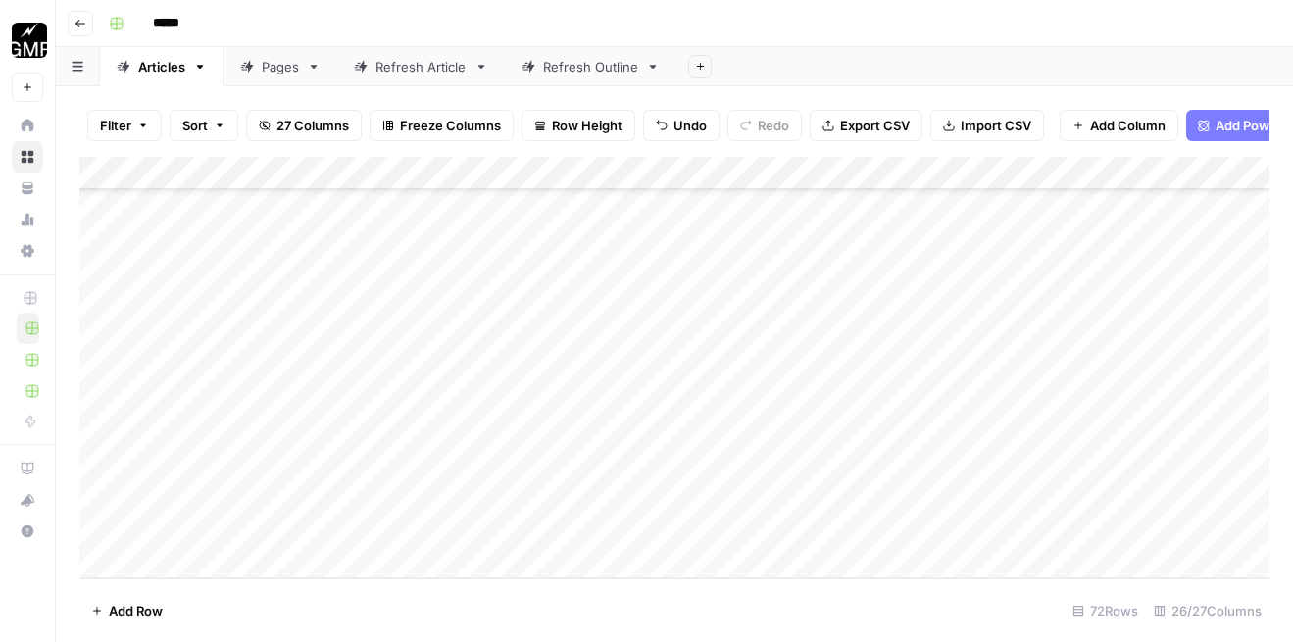
click at [560, 503] on div "Add Column" at bounding box center [674, 368] width 1190 height 422
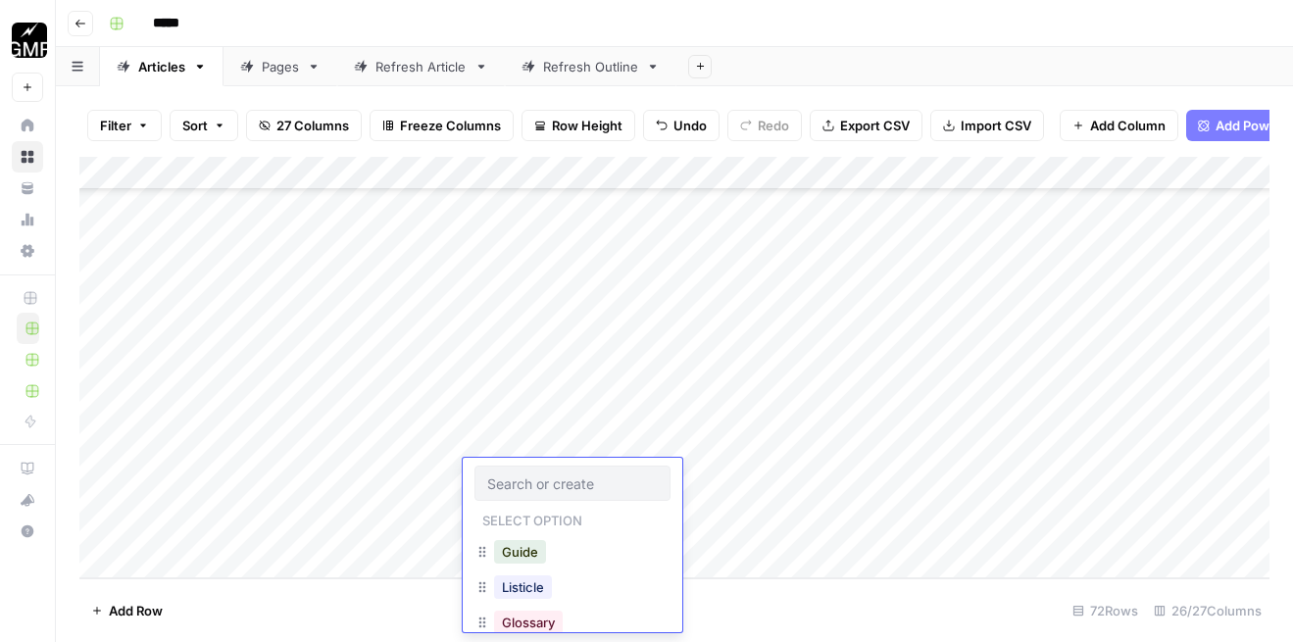
click at [554, 597] on div "Listicle" at bounding box center [523, 587] width 66 height 27
click at [506, 584] on button "Listicle" at bounding box center [523, 587] width 58 height 24
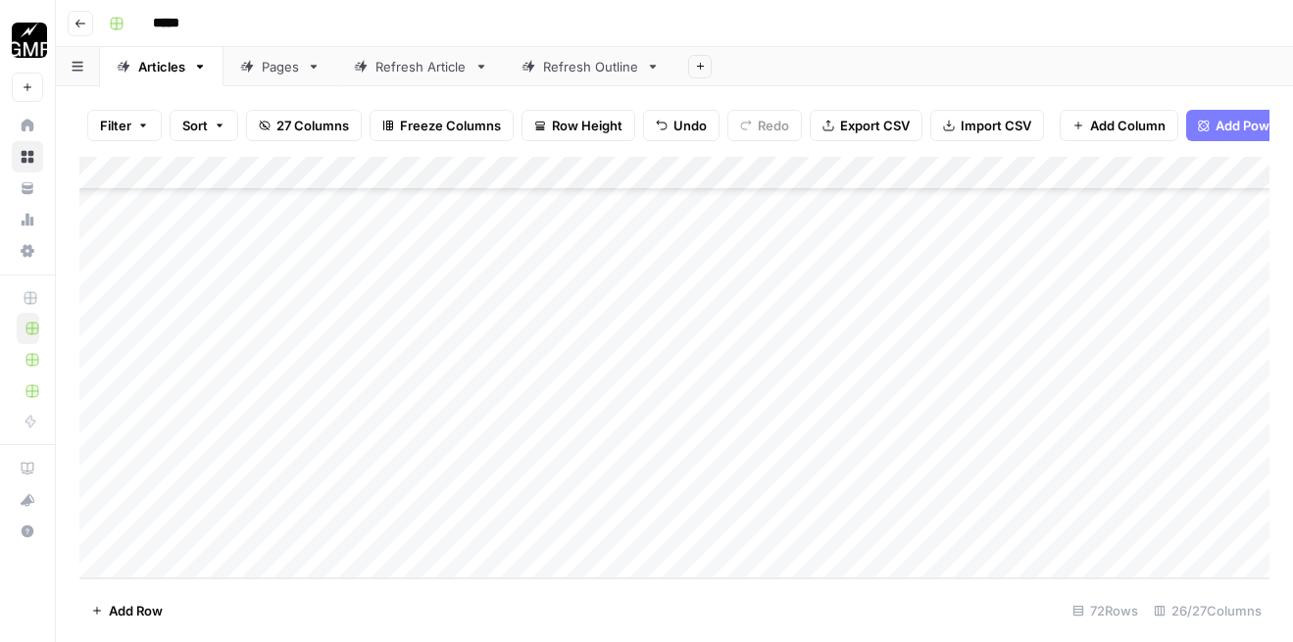
click at [729, 476] on div "Add Column" at bounding box center [674, 368] width 1190 height 422
click at [685, 484] on div "Add Column" at bounding box center [674, 368] width 1190 height 422
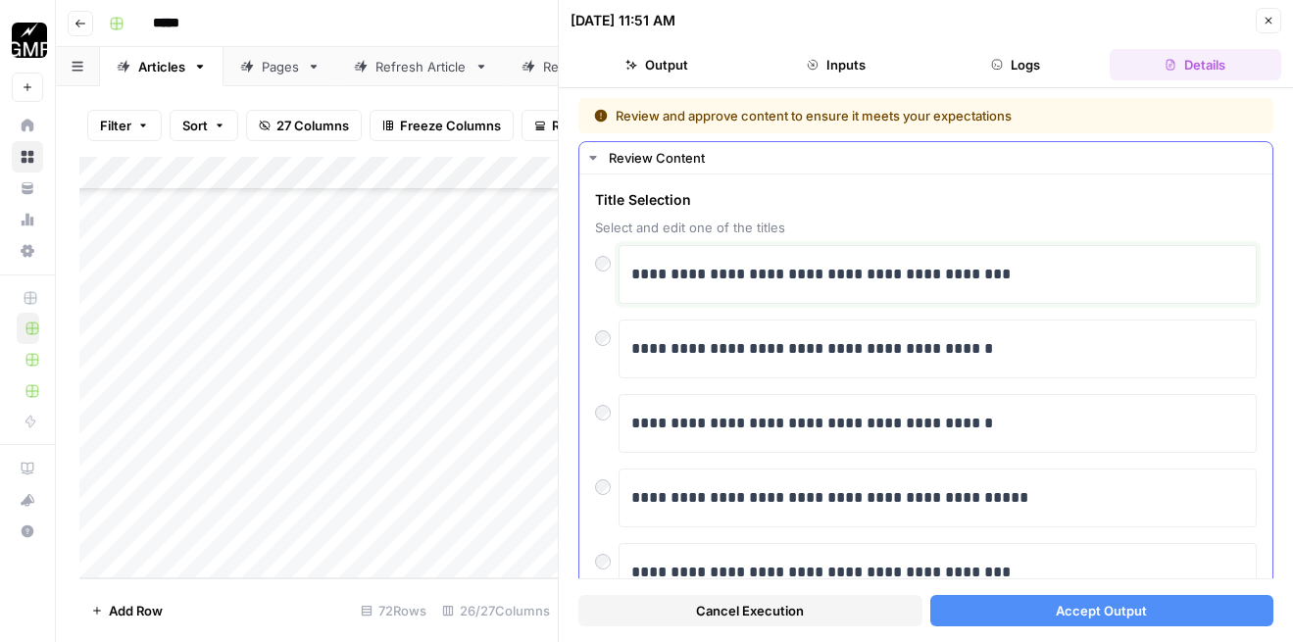
click at [633, 274] on p "**********" at bounding box center [937, 274] width 613 height 25
click at [648, 274] on p "**********" at bounding box center [937, 274] width 613 height 25
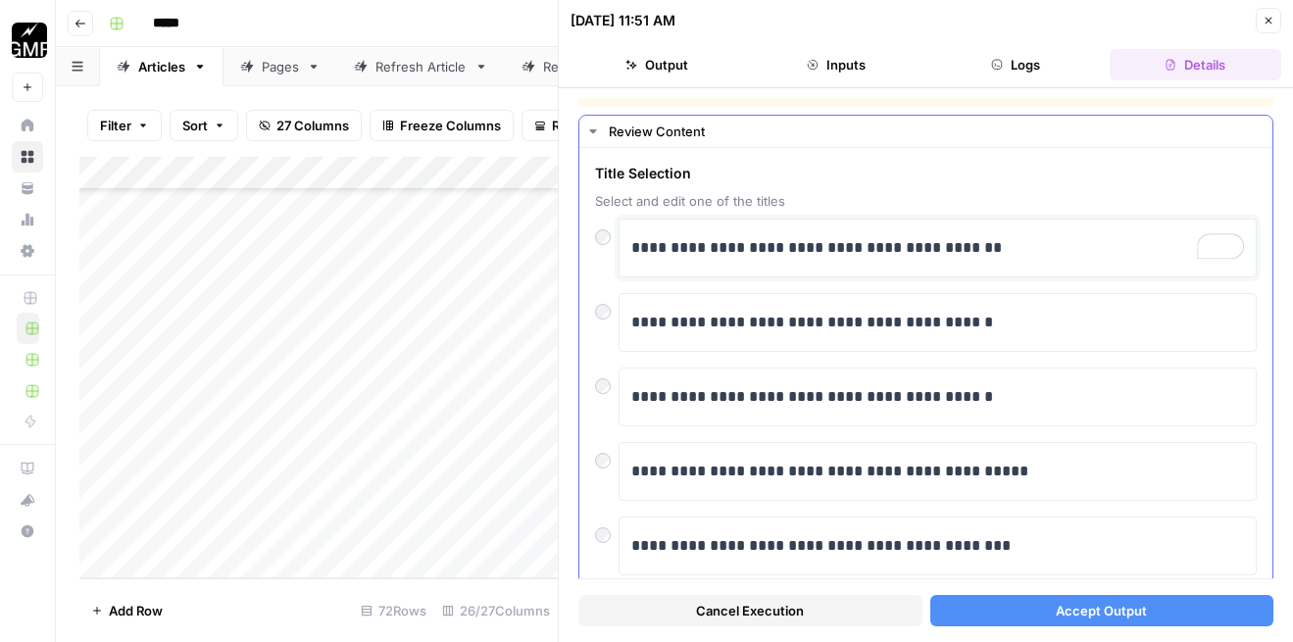
scroll to position [104, 0]
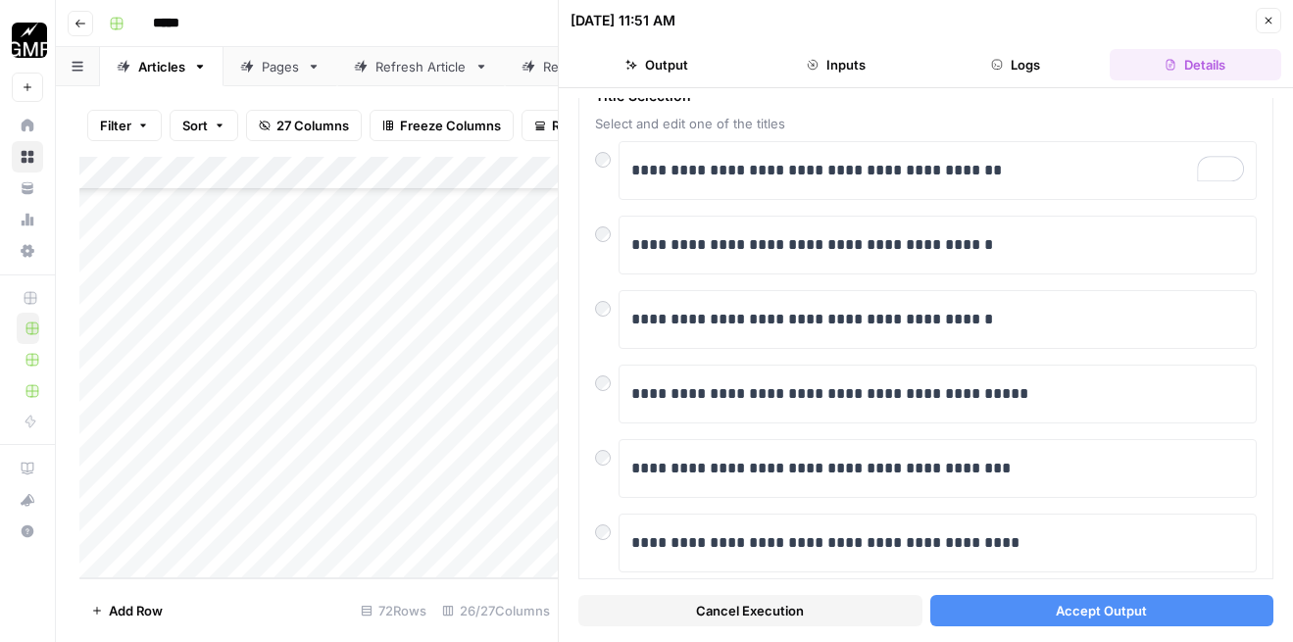
click at [1010, 610] on button "Accept Output" at bounding box center [1102, 610] width 344 height 31
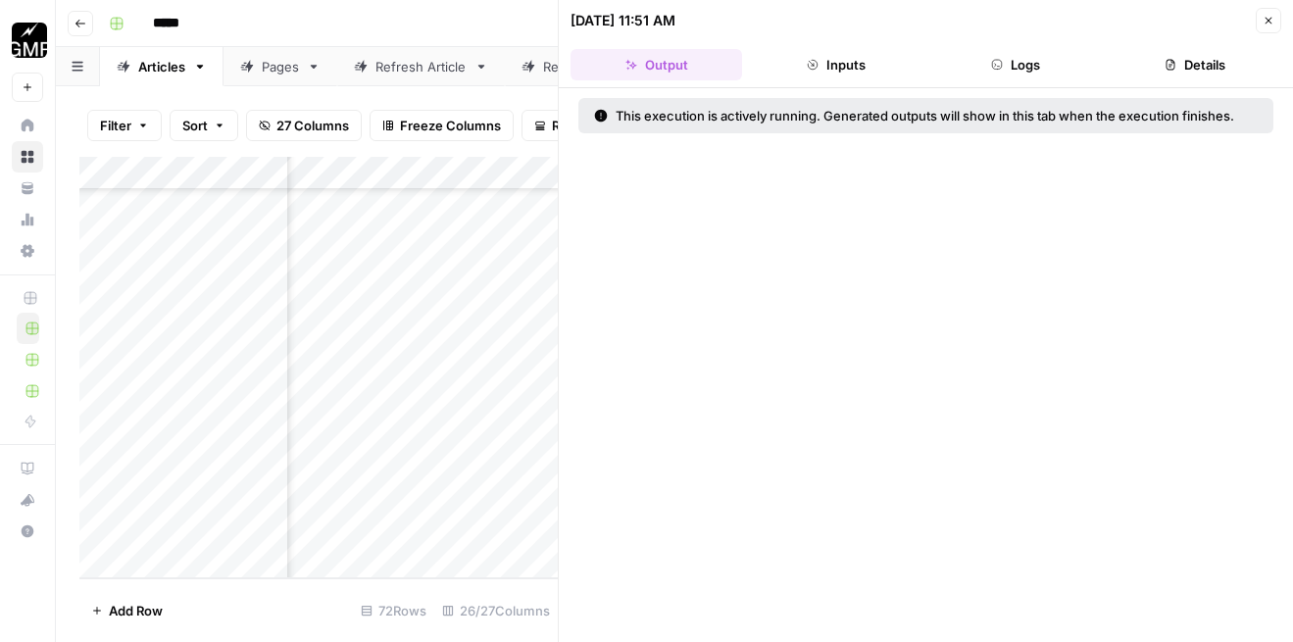
scroll to position [5855, 308]
click at [1266, 21] on icon "button" at bounding box center [1269, 21] width 12 height 12
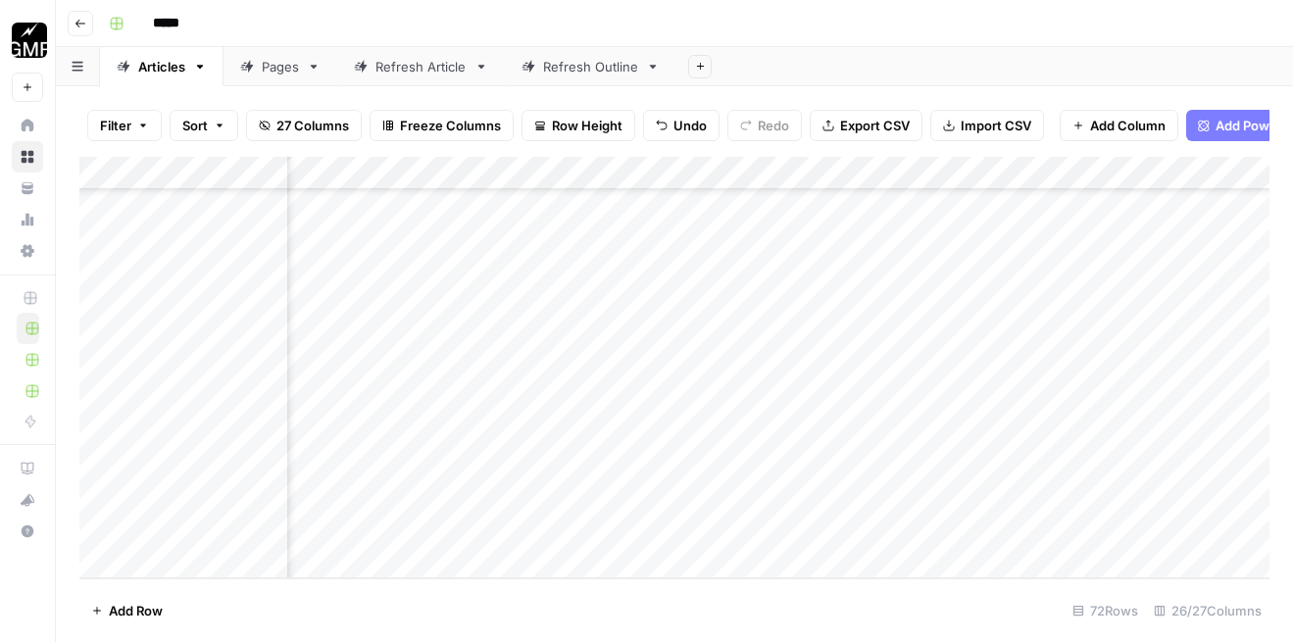
scroll to position [5855, 3001]
